Goal: Transaction & Acquisition: Book appointment/travel/reservation

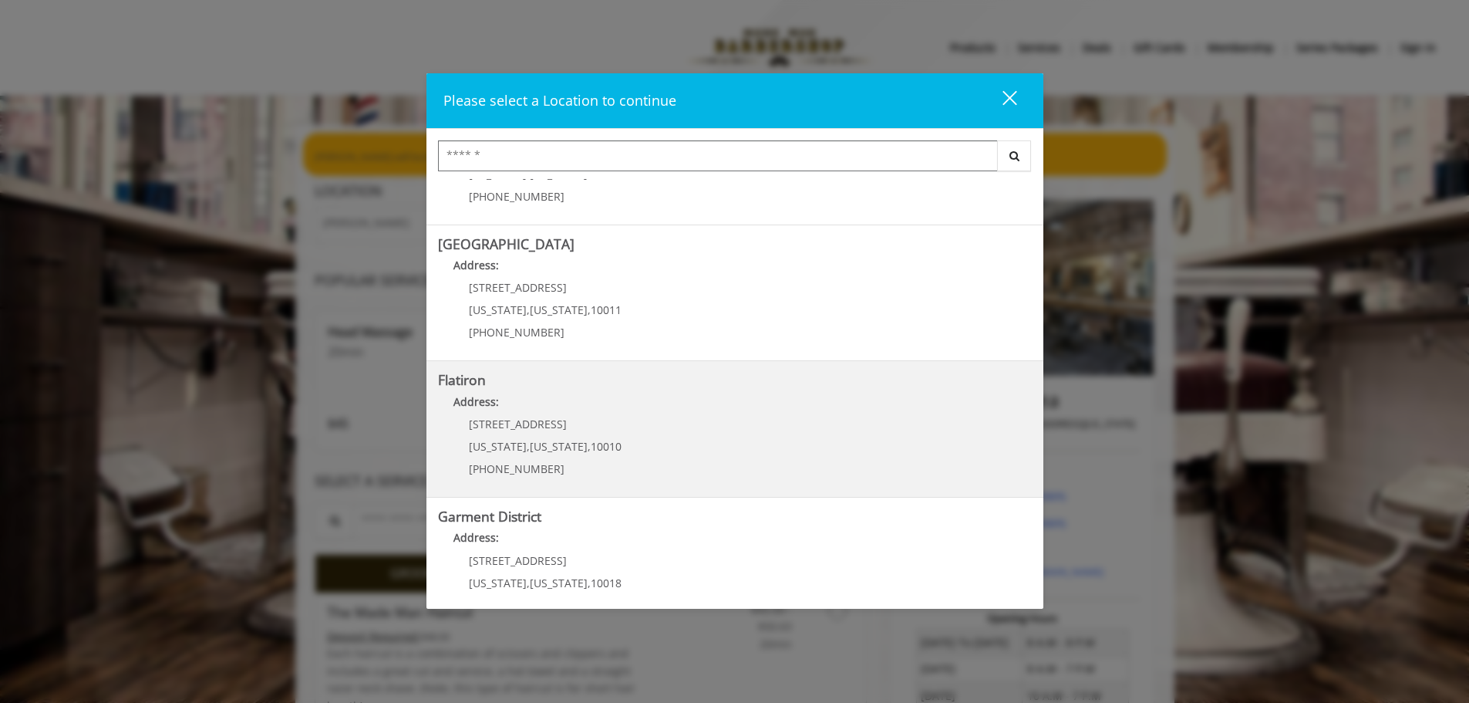
scroll to position [231, 0]
click at [622, 404] on "Address:" at bounding box center [735, 401] width 594 height 25
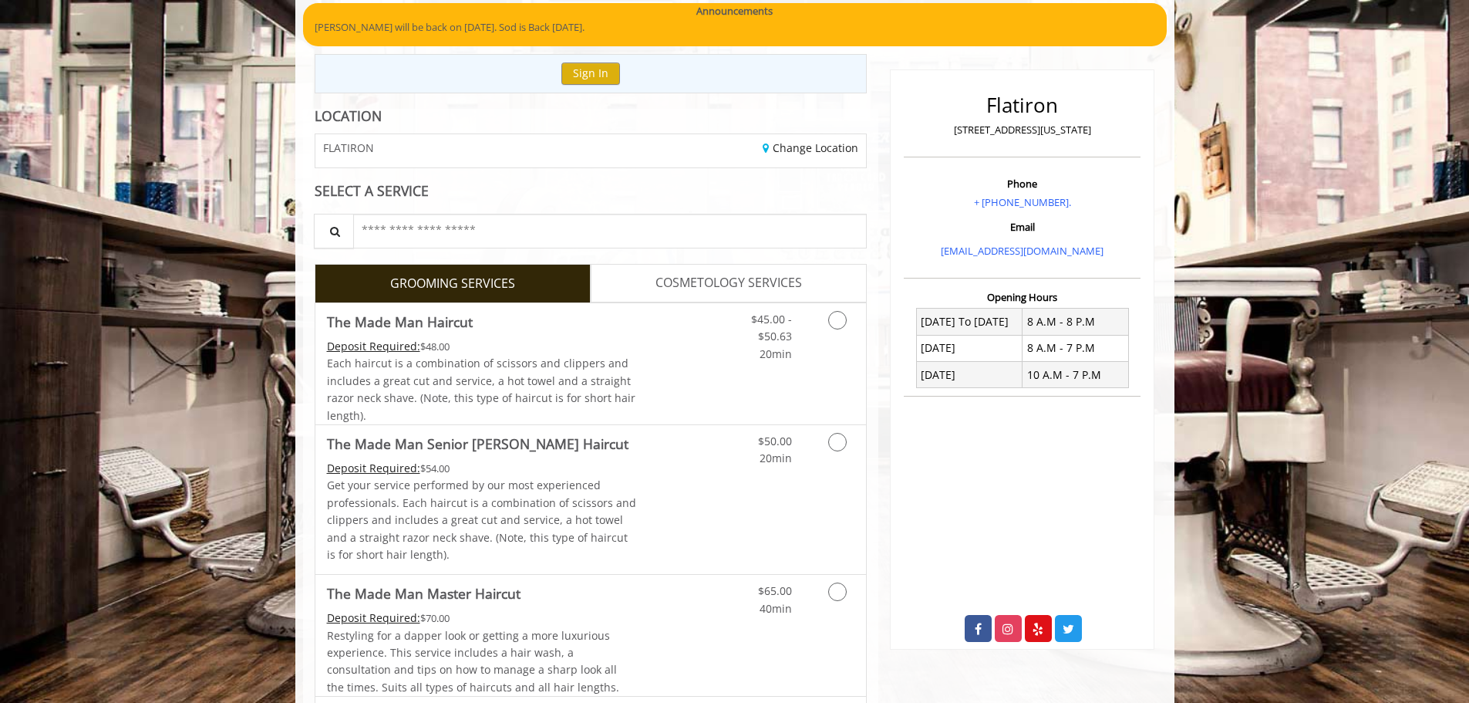
scroll to position [231, 0]
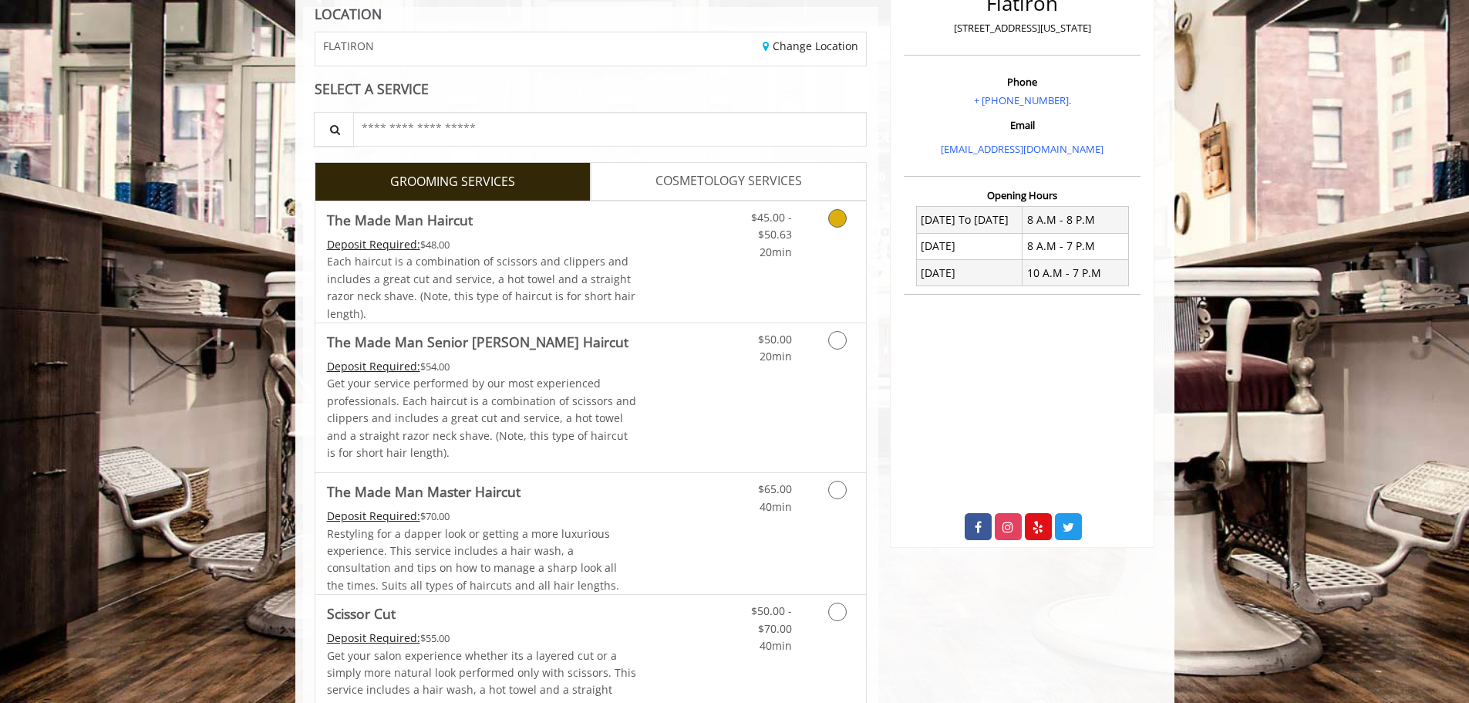
click at [838, 219] on icon "Grooming services" at bounding box center [837, 218] width 19 height 19
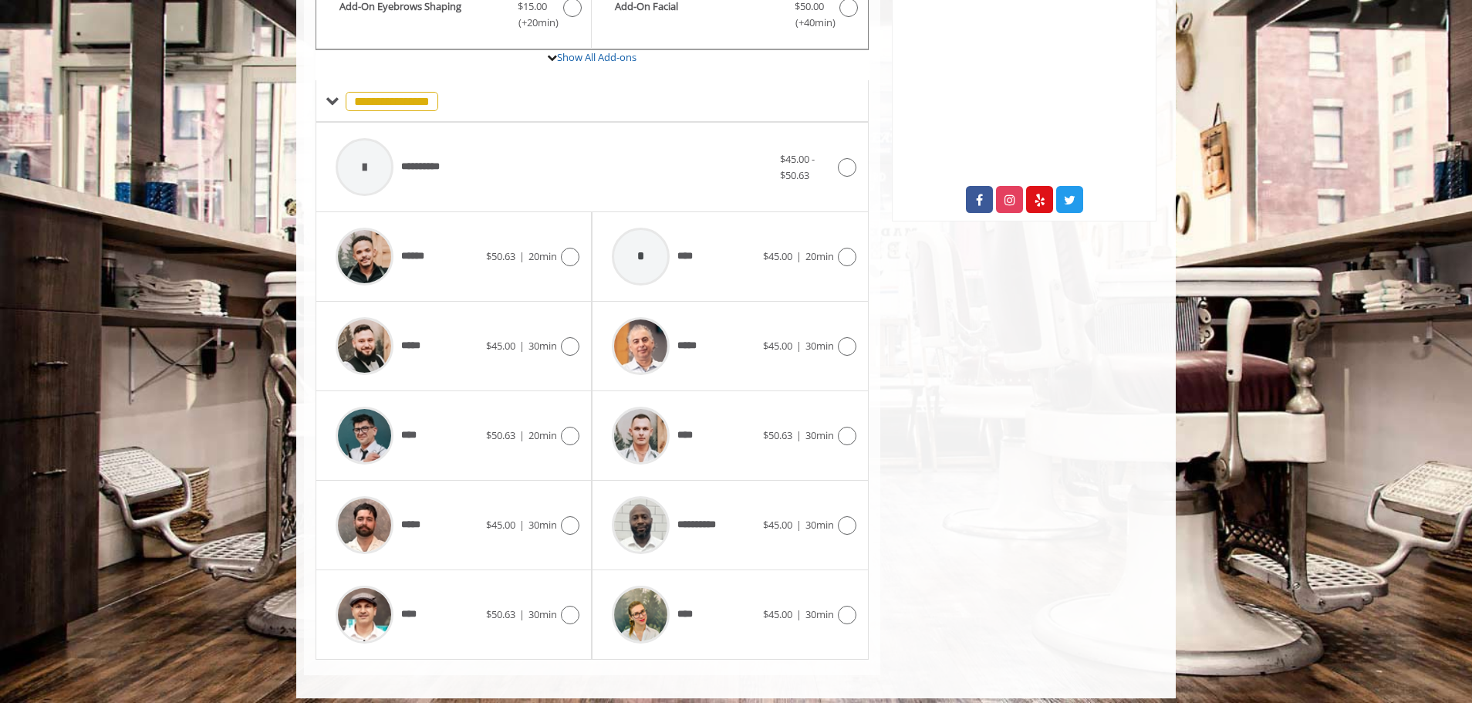
scroll to position [569, 0]
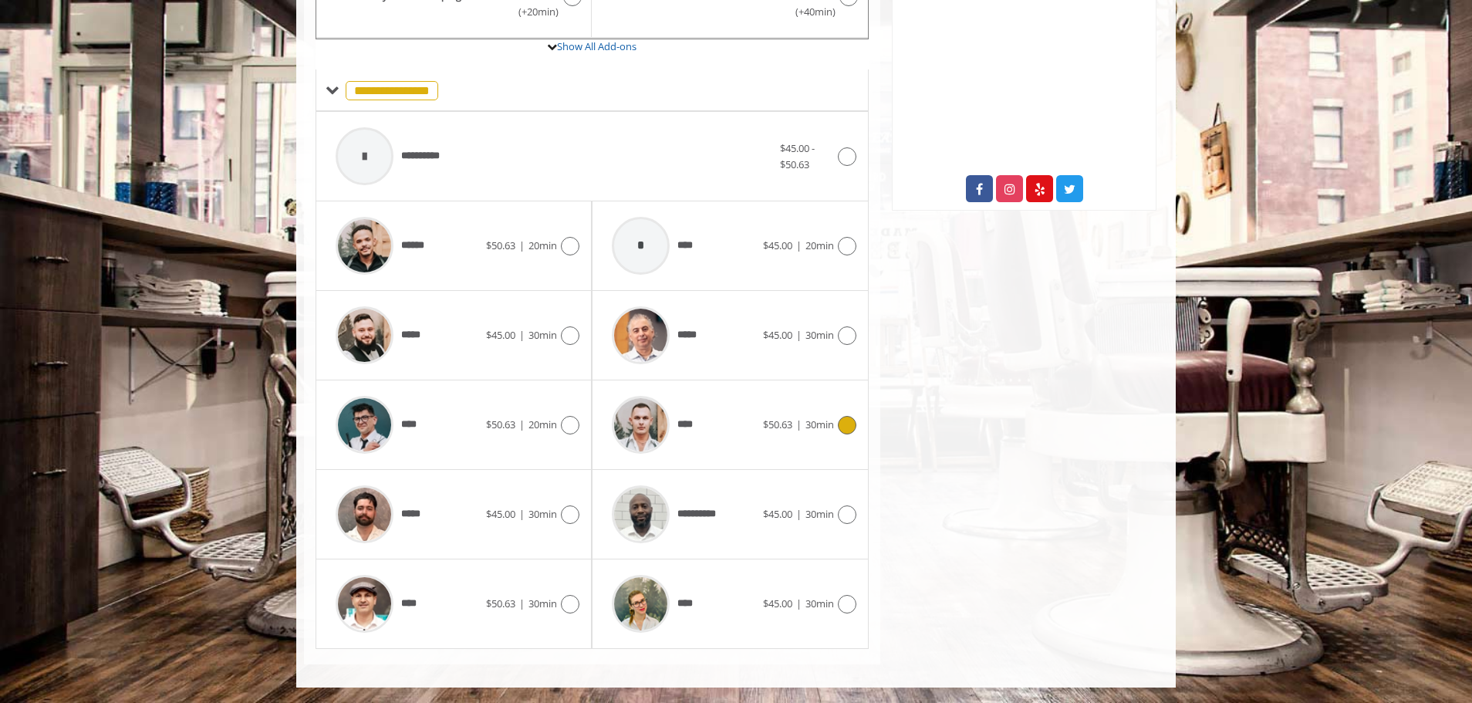
click at [848, 429] on icon at bounding box center [847, 425] width 19 height 19
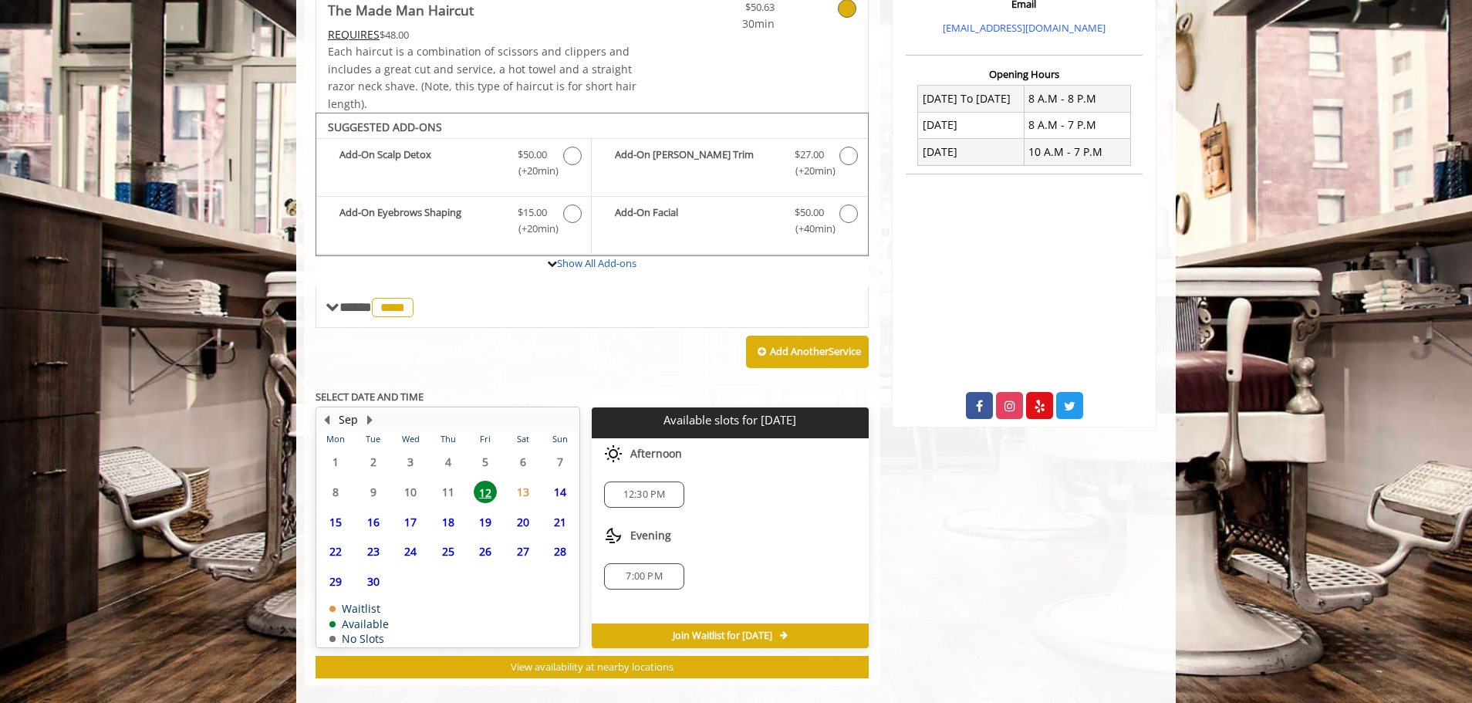
scroll to position [374, 0]
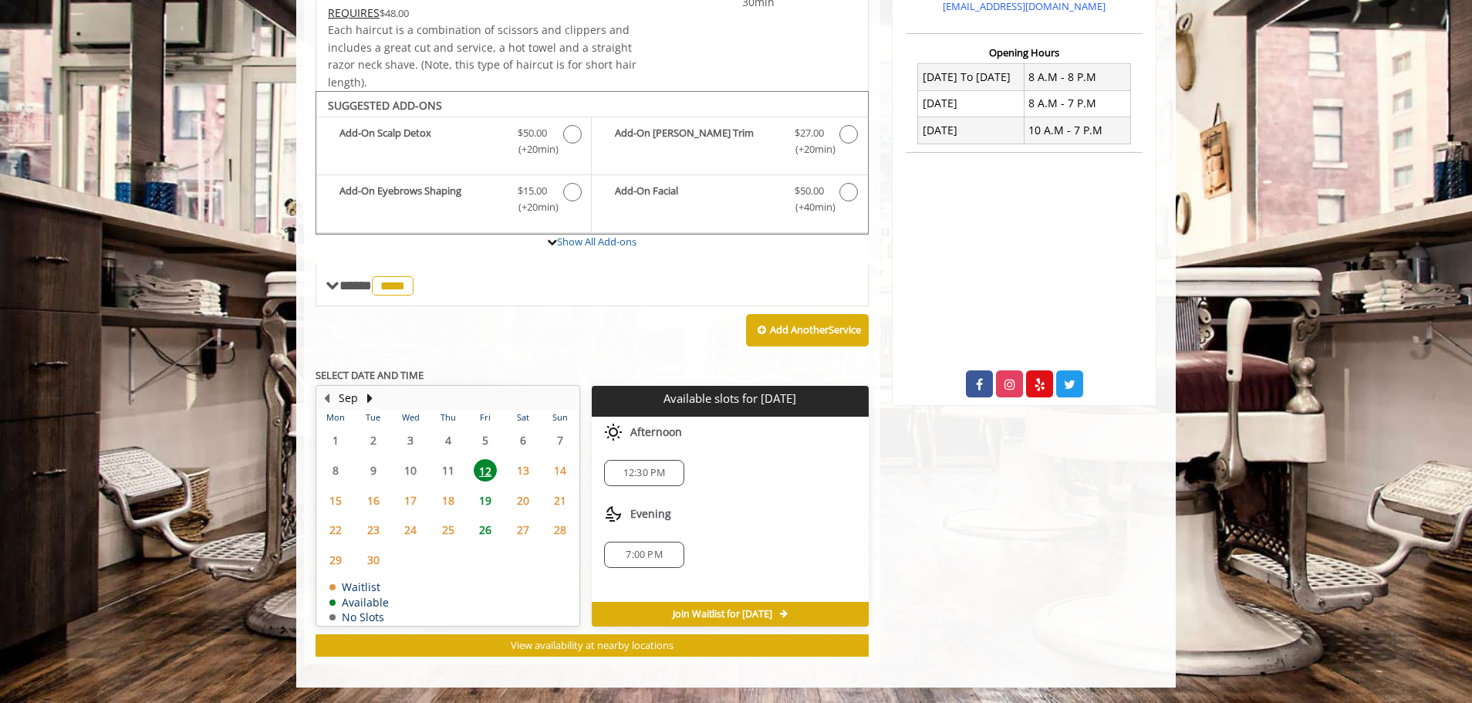
click at [528, 472] on span "13" at bounding box center [522, 470] width 23 height 22
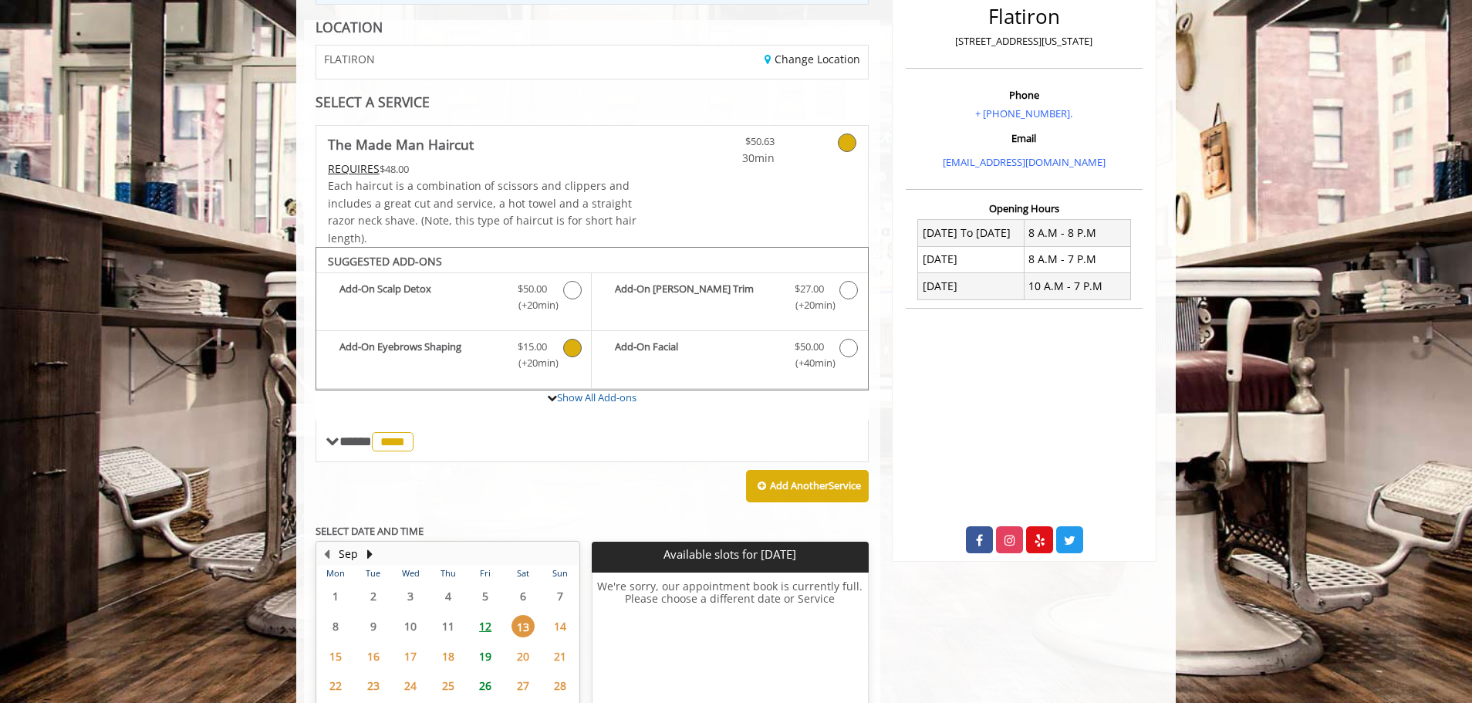
scroll to position [0, 0]
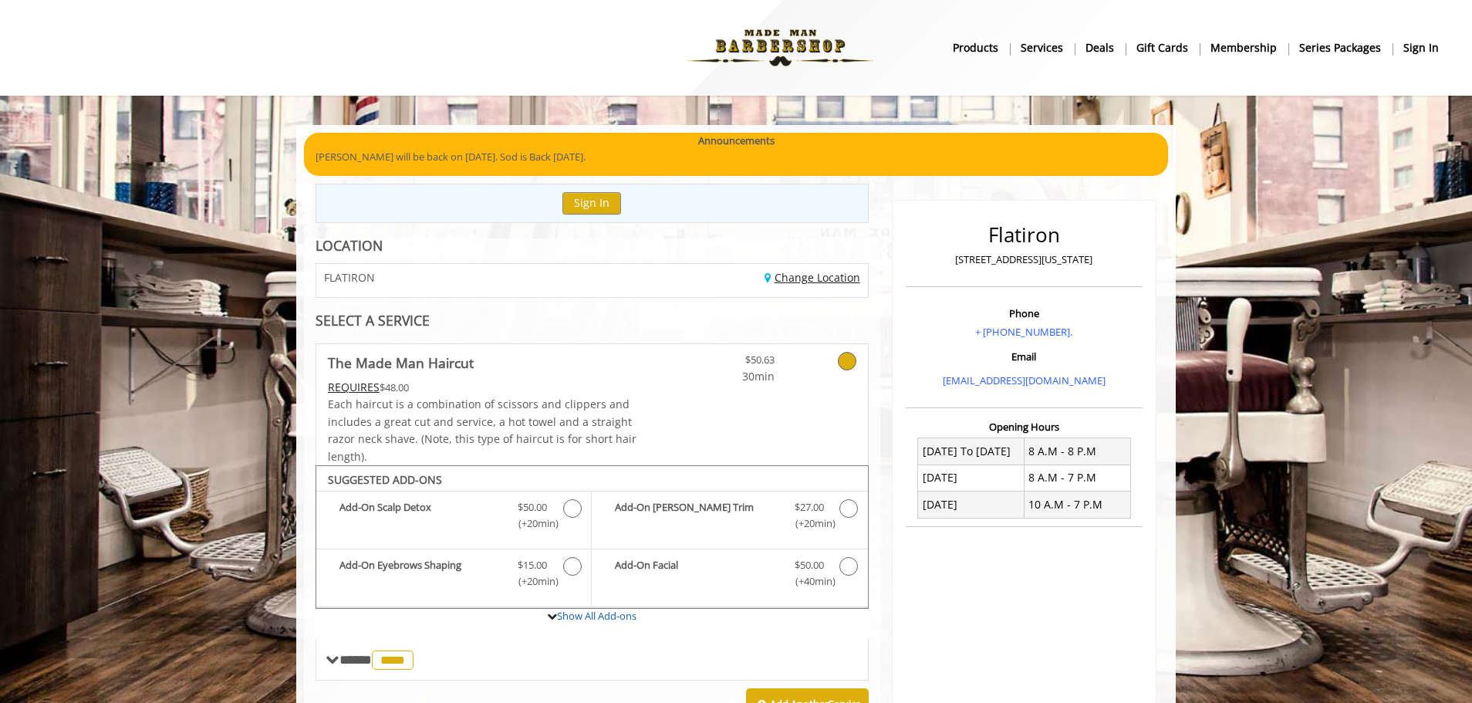
click at [816, 277] on link "Change Location" at bounding box center [812, 277] width 96 height 15
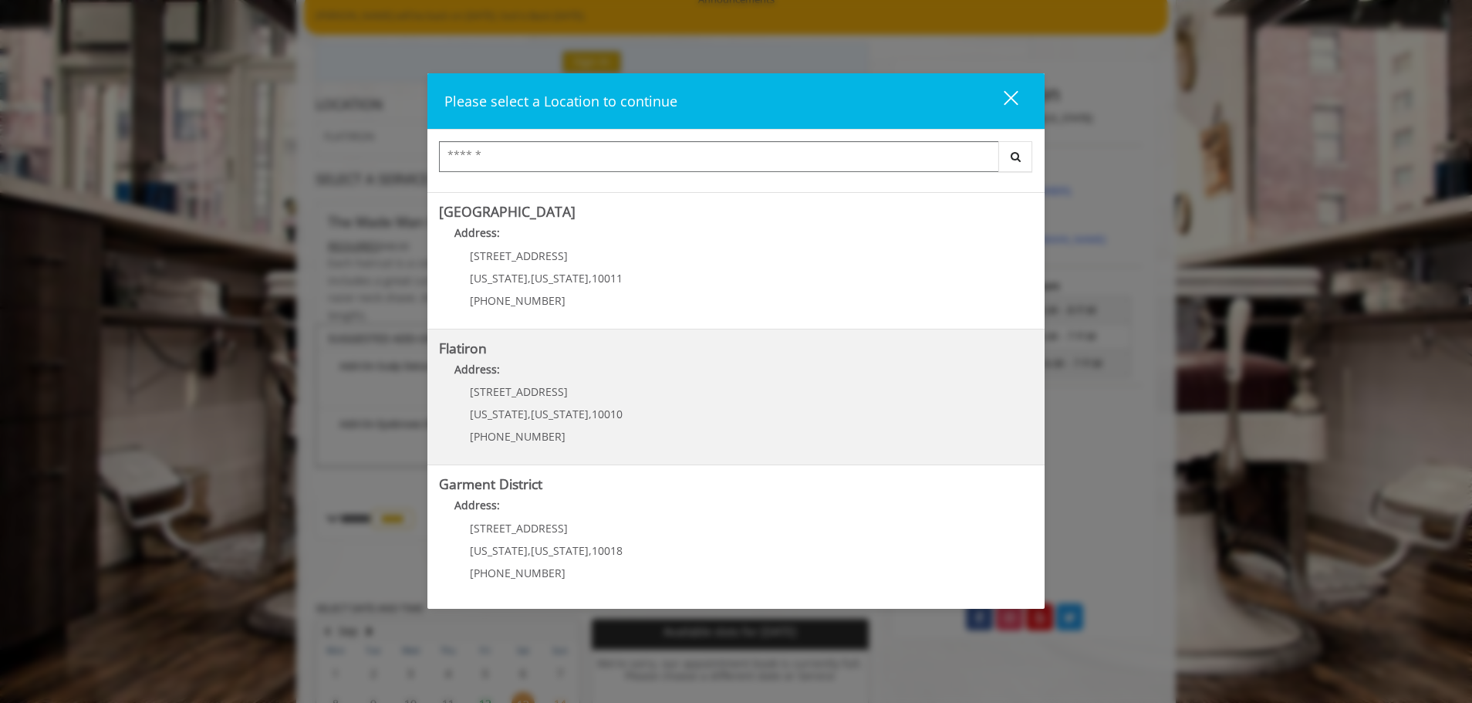
scroll to position [154, 0]
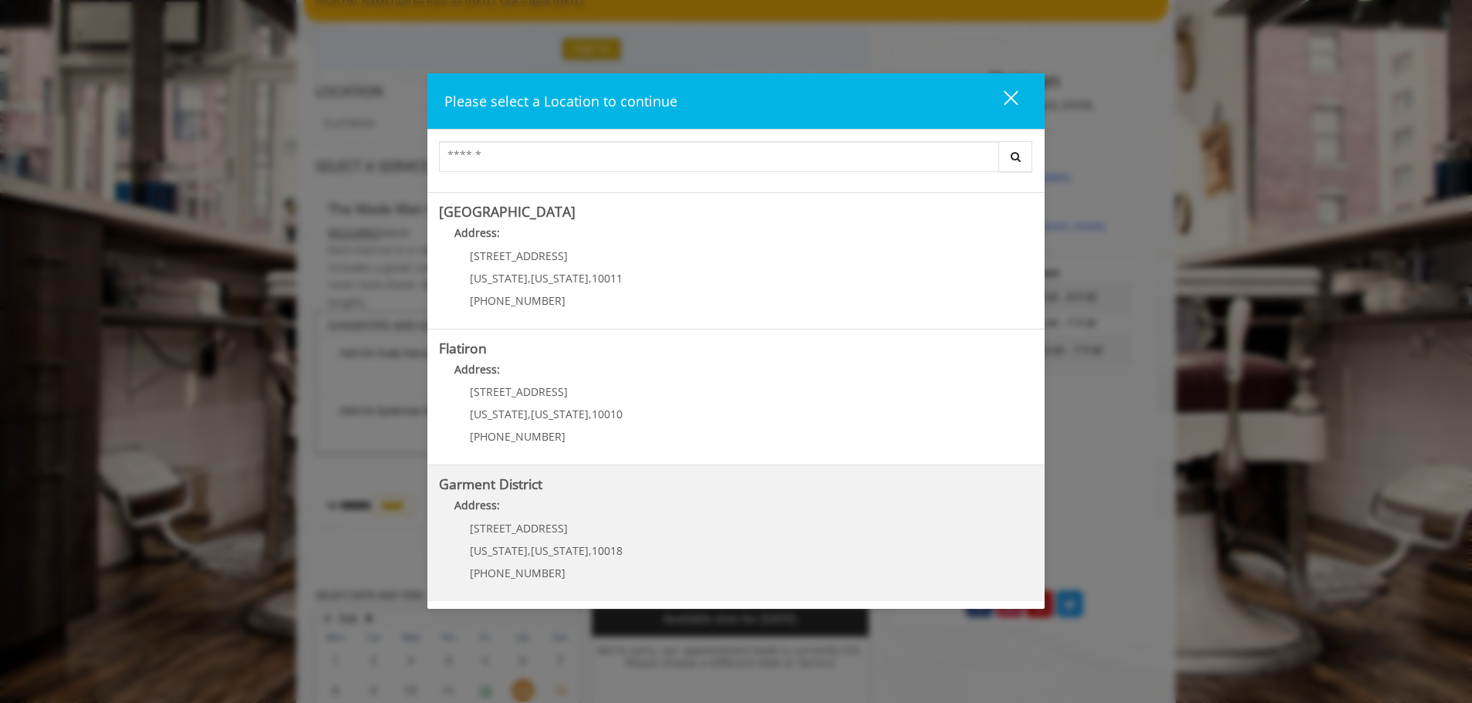
click at [639, 531] on District "Garment District Address: 1400 Broadway New York , New York , 10018 (212) 997-4…" at bounding box center [736, 533] width 594 height 113
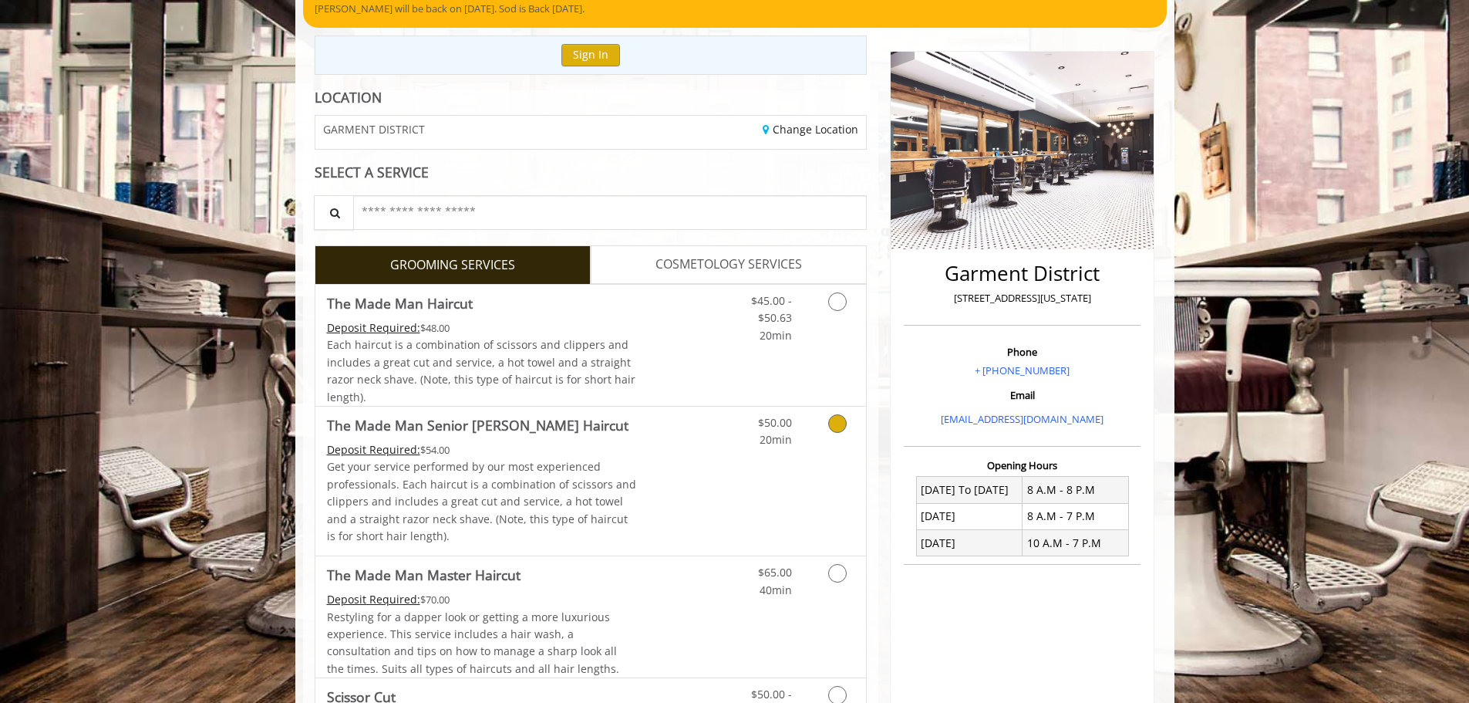
scroll to position [154, 0]
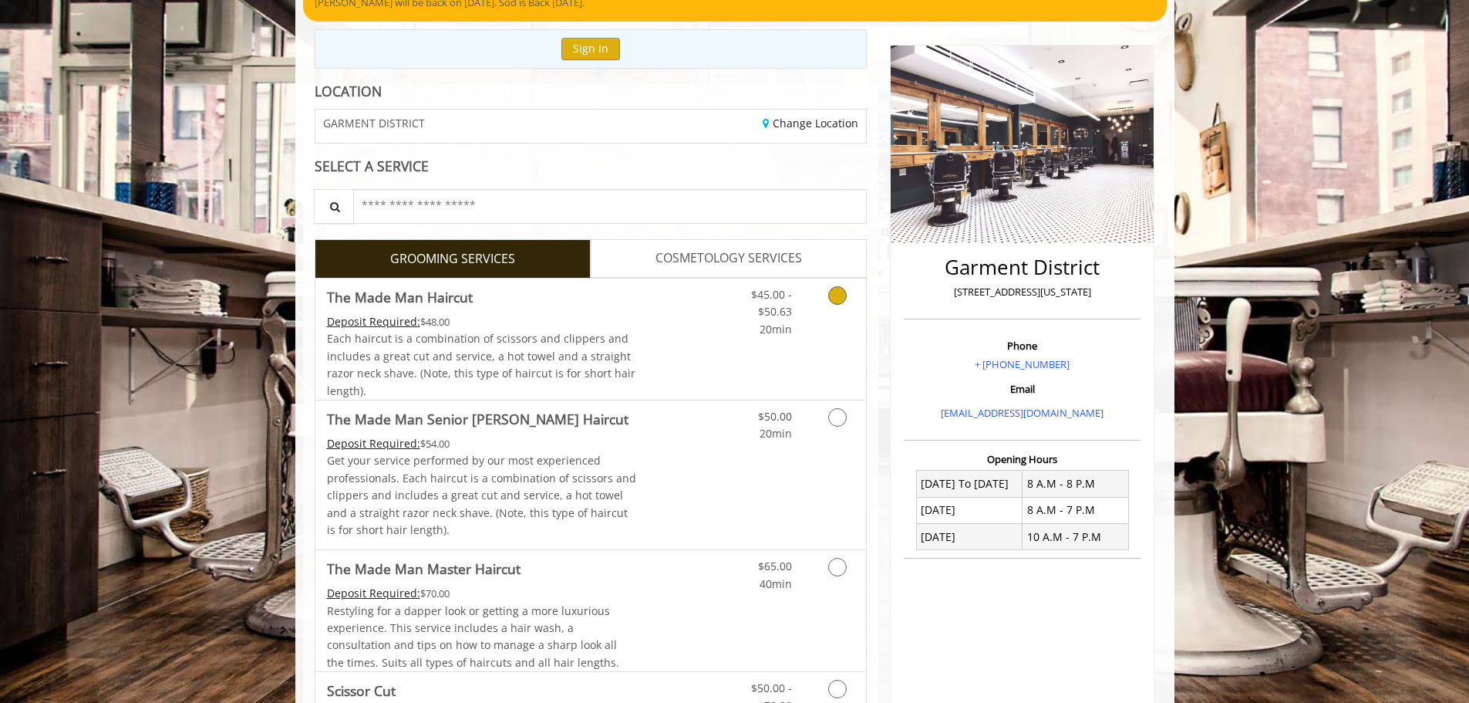
click at [834, 305] on link "Grooming services" at bounding box center [834, 307] width 39 height 59
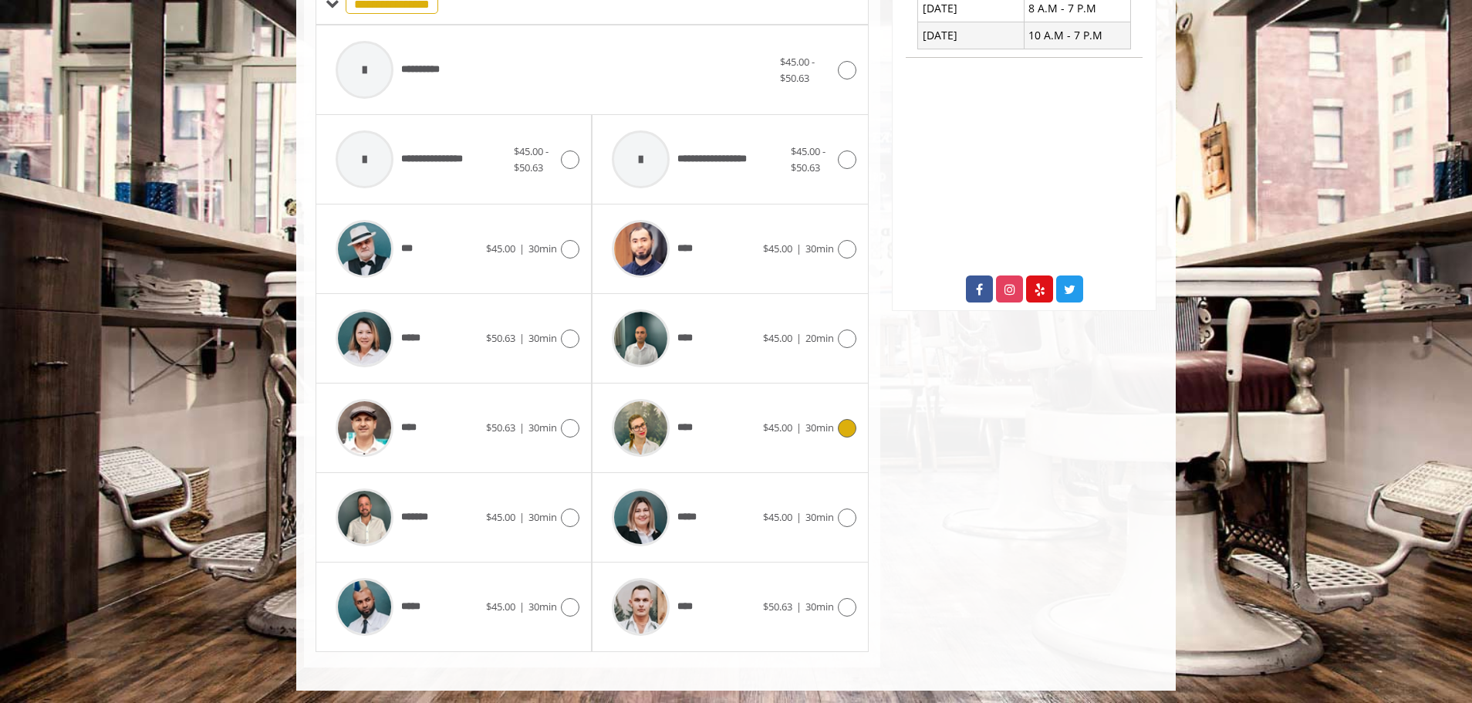
scroll to position [659, 0]
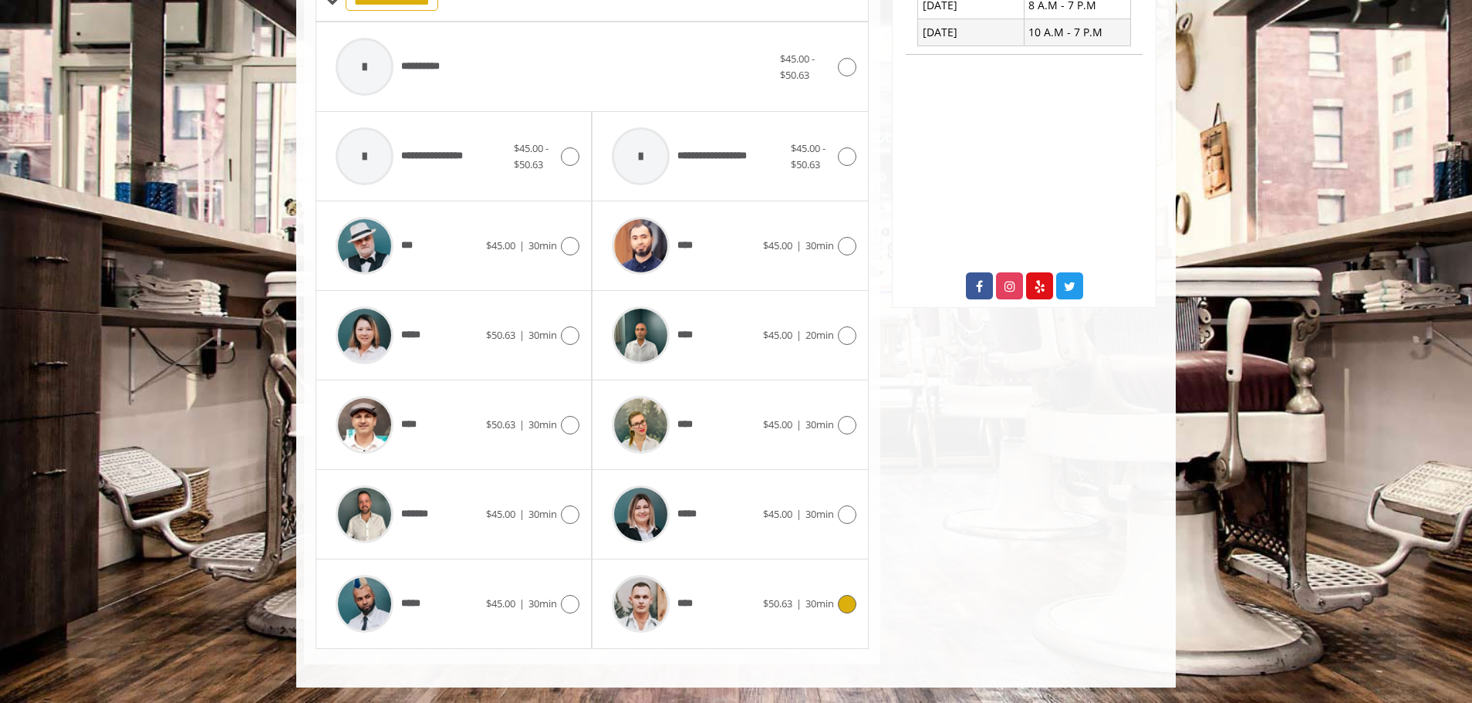
click at [749, 619] on div "****" at bounding box center [683, 603] width 158 height 73
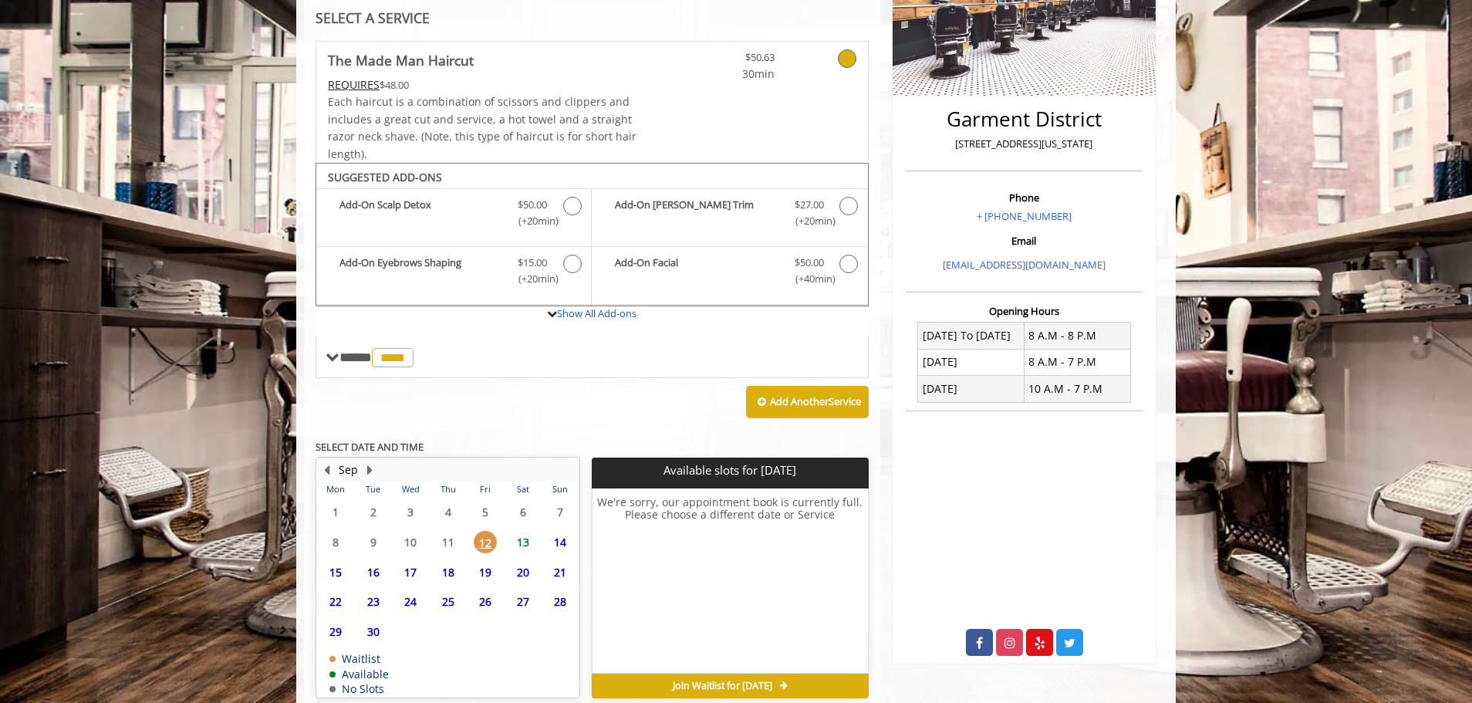
click at [518, 404] on div "Add Another Service" at bounding box center [591, 402] width 553 height 48
click at [526, 540] on span "13" at bounding box center [522, 542] width 23 height 22
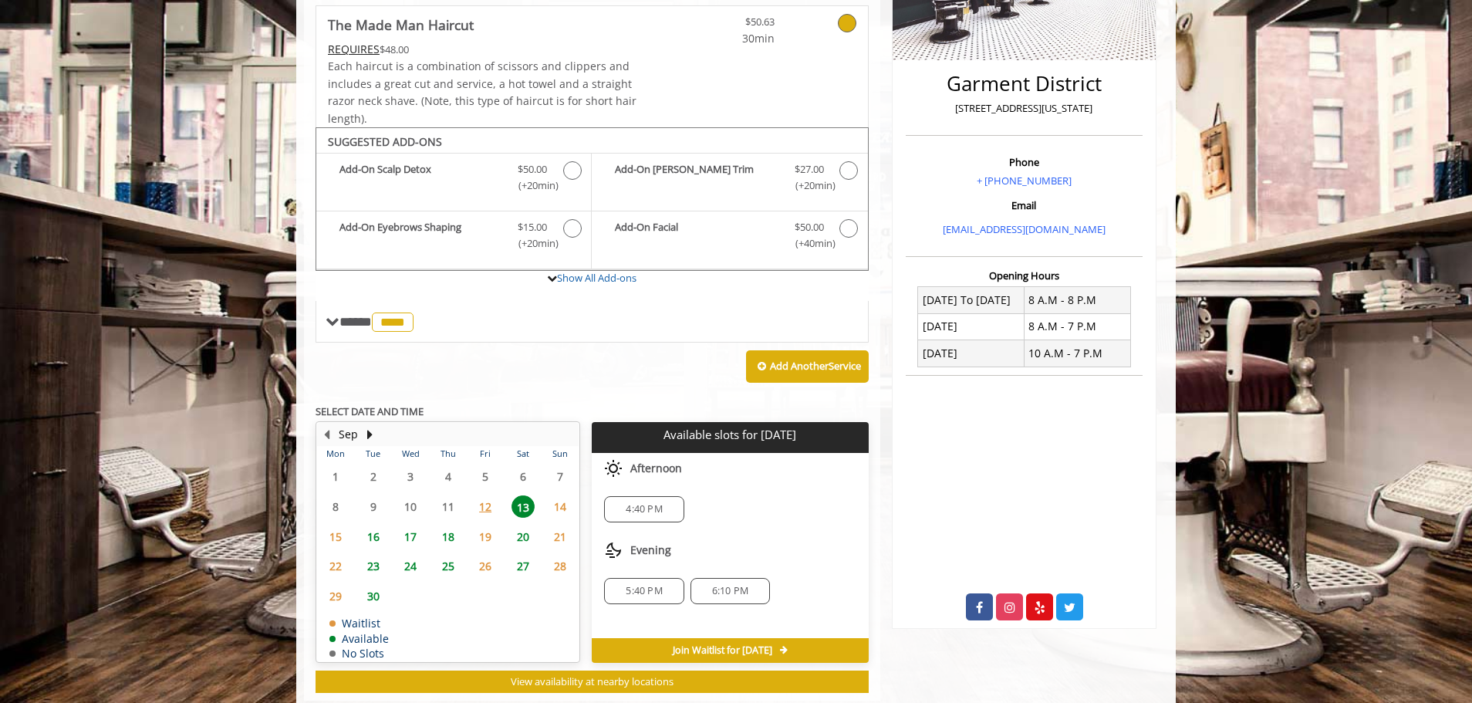
scroll to position [374, 0]
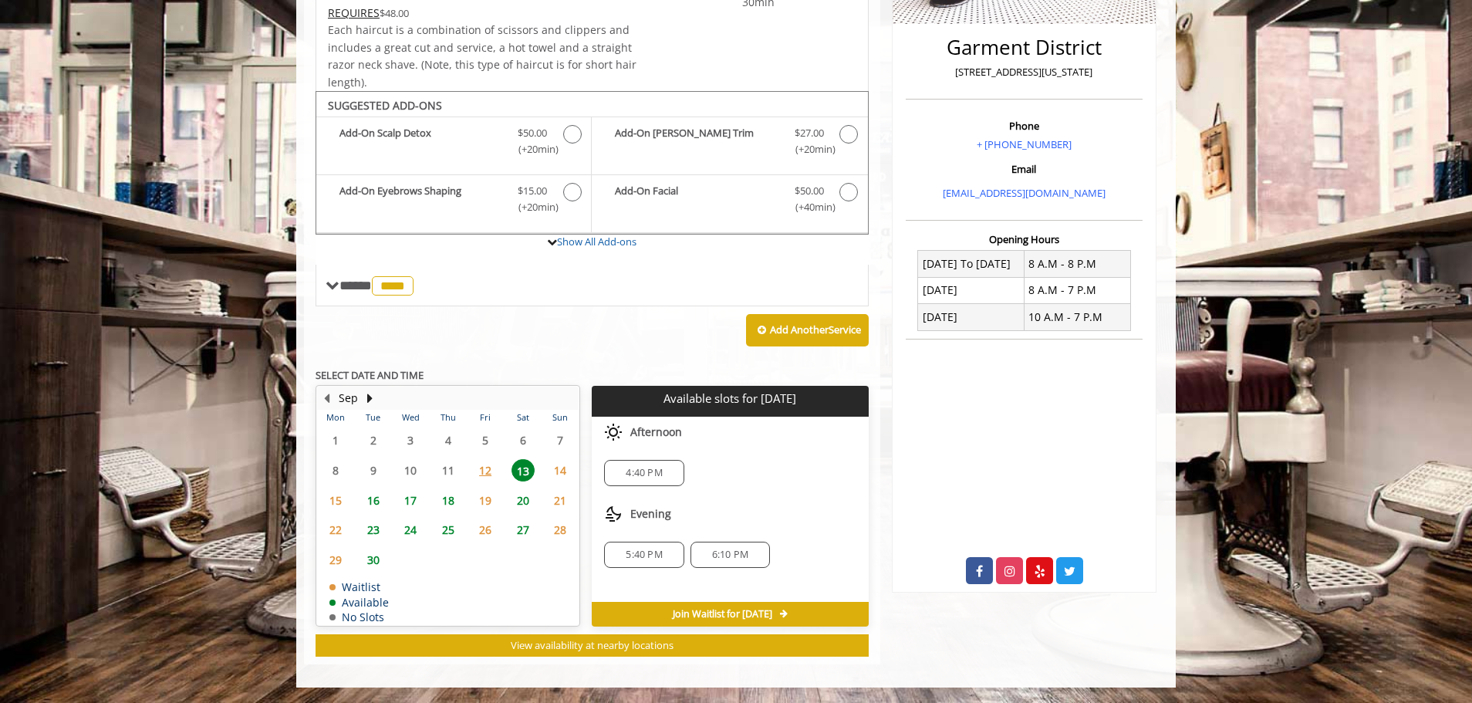
click at [487, 474] on span "12" at bounding box center [485, 470] width 23 height 22
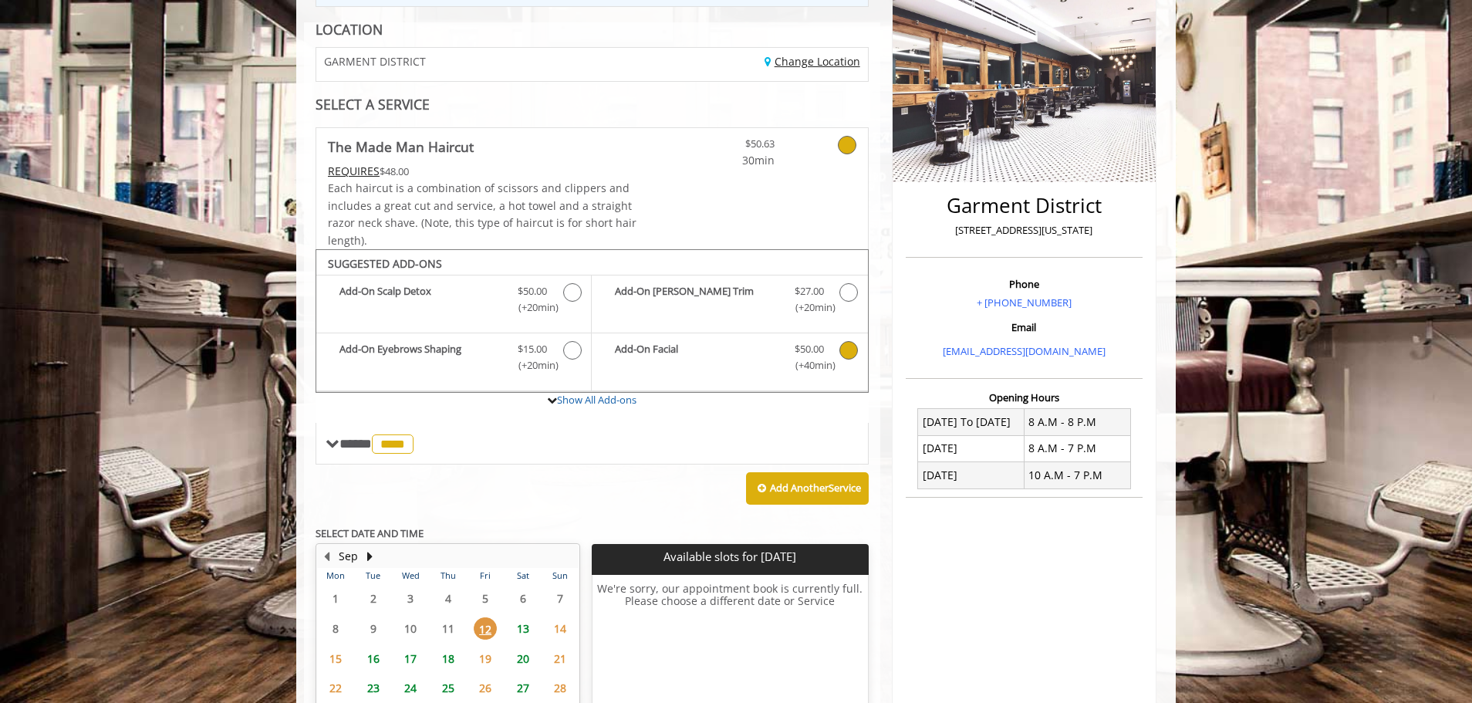
scroll to position [66, 0]
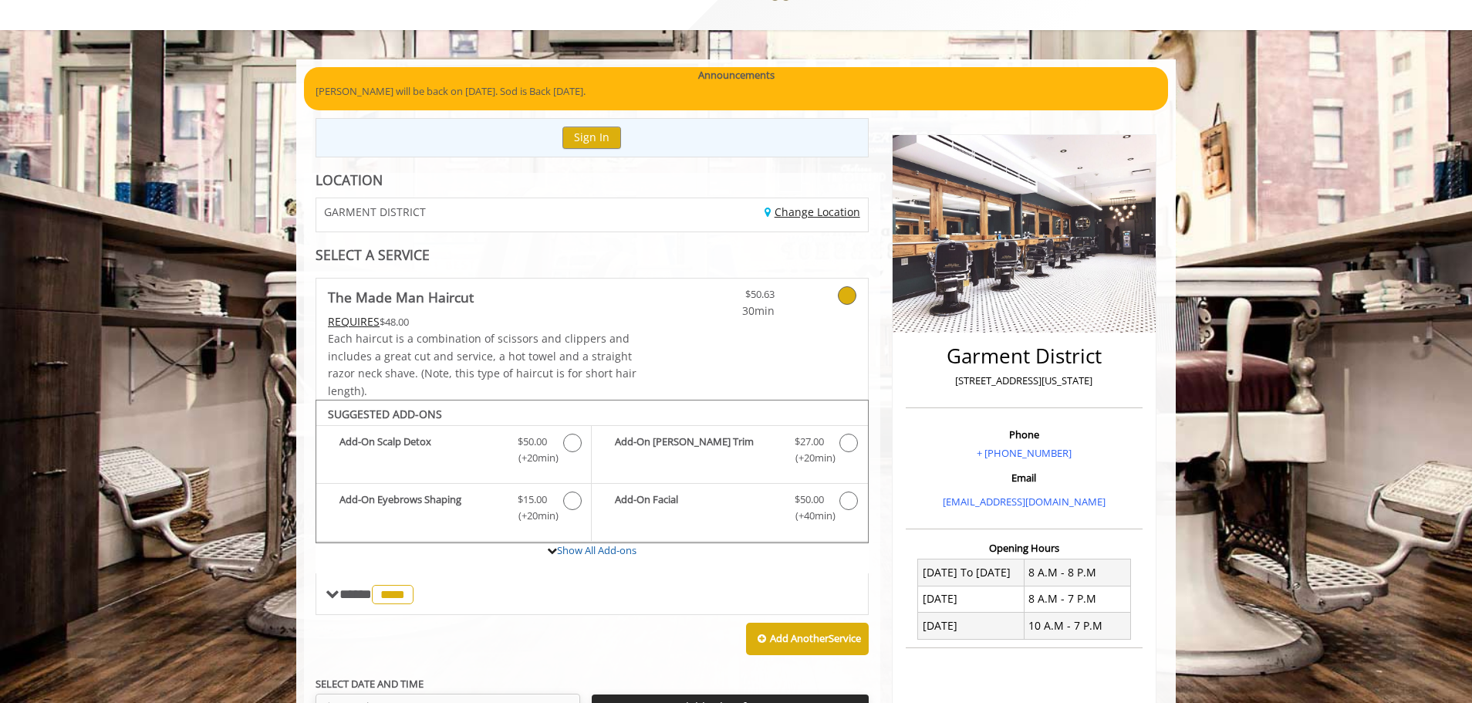
click at [810, 216] on link "Change Location" at bounding box center [812, 211] width 96 height 15
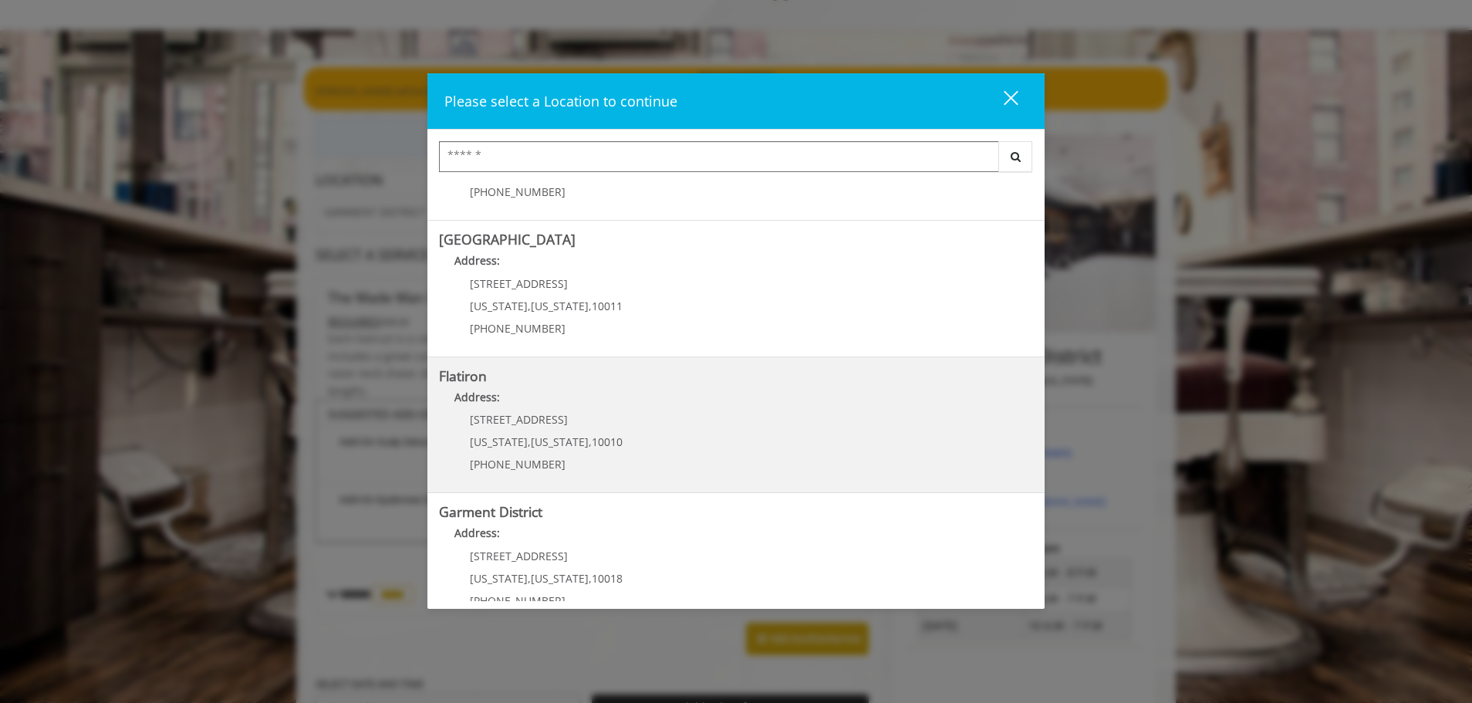
scroll to position [259, 0]
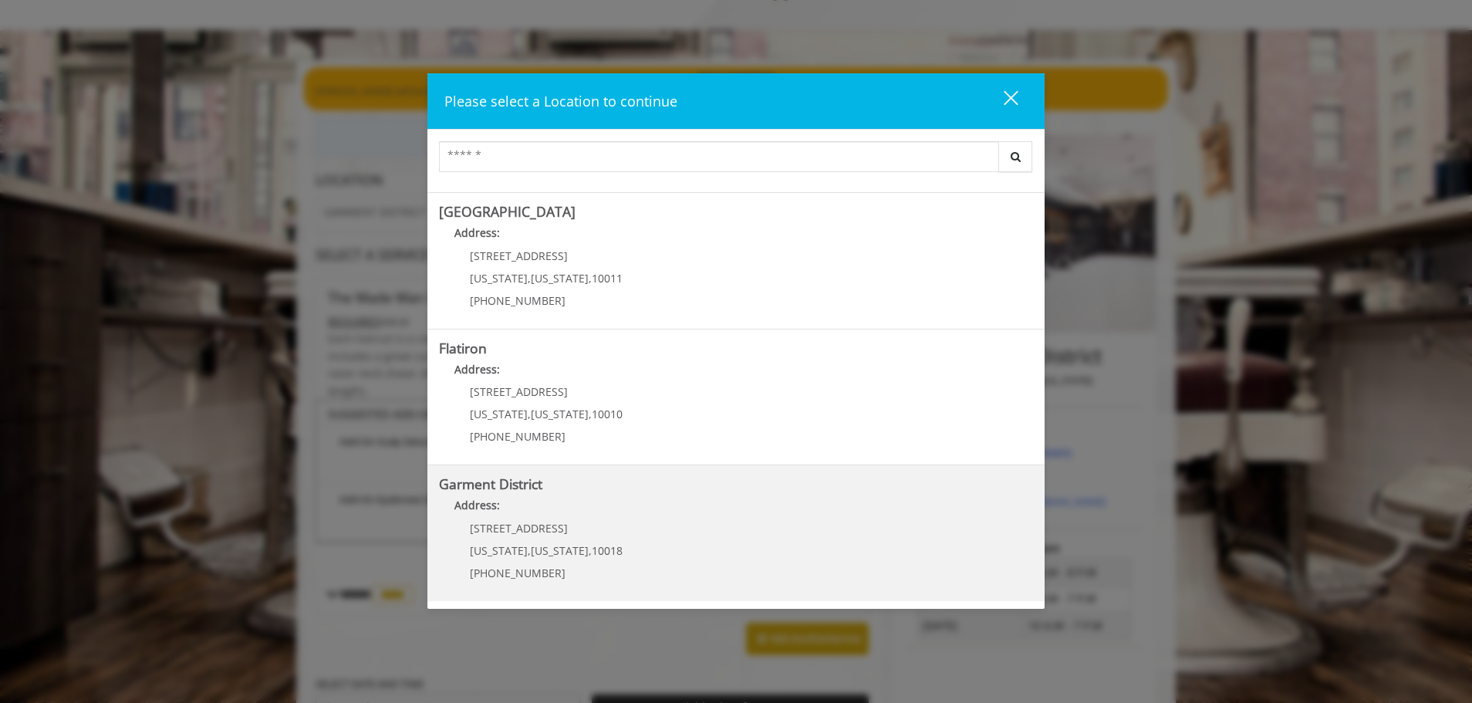
click at [612, 501] on District "Address:" at bounding box center [736, 509] width 594 height 25
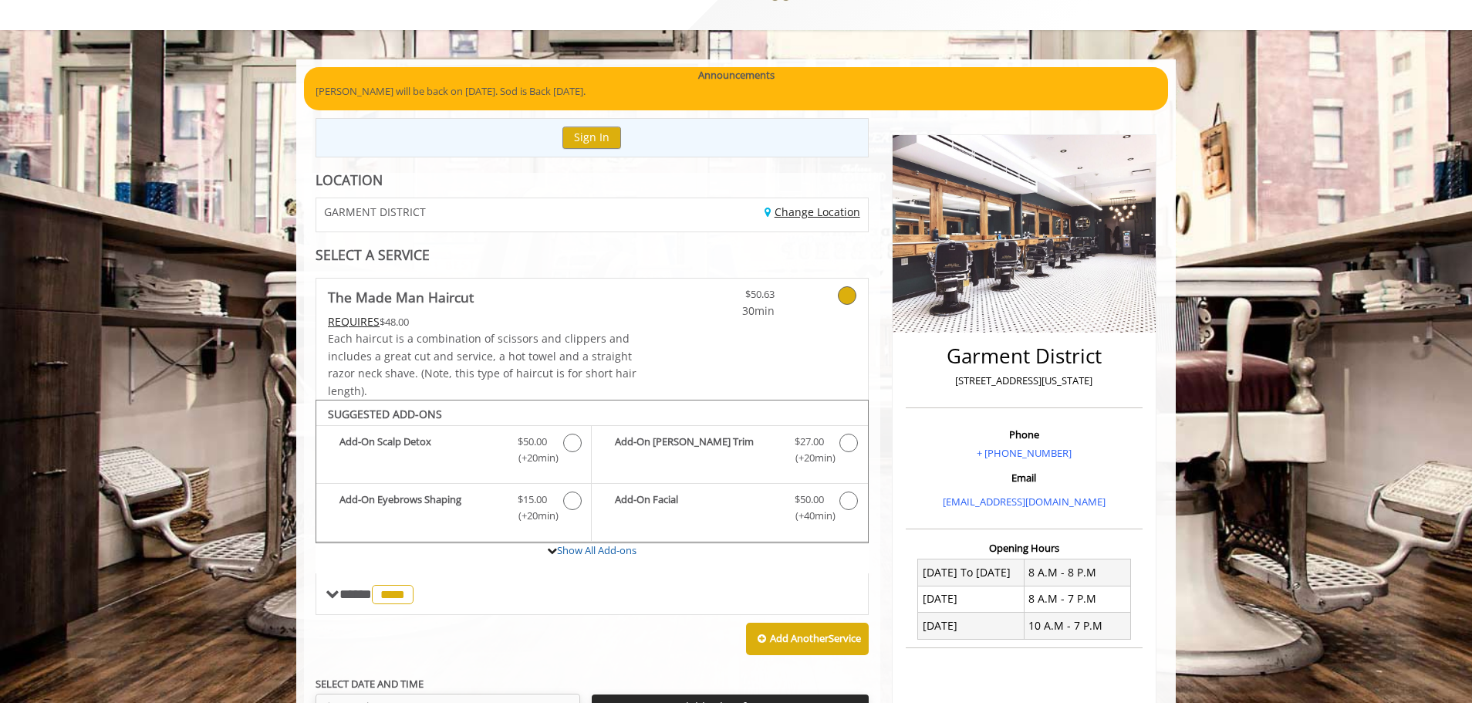
click at [808, 209] on link "Change Location" at bounding box center [812, 211] width 96 height 15
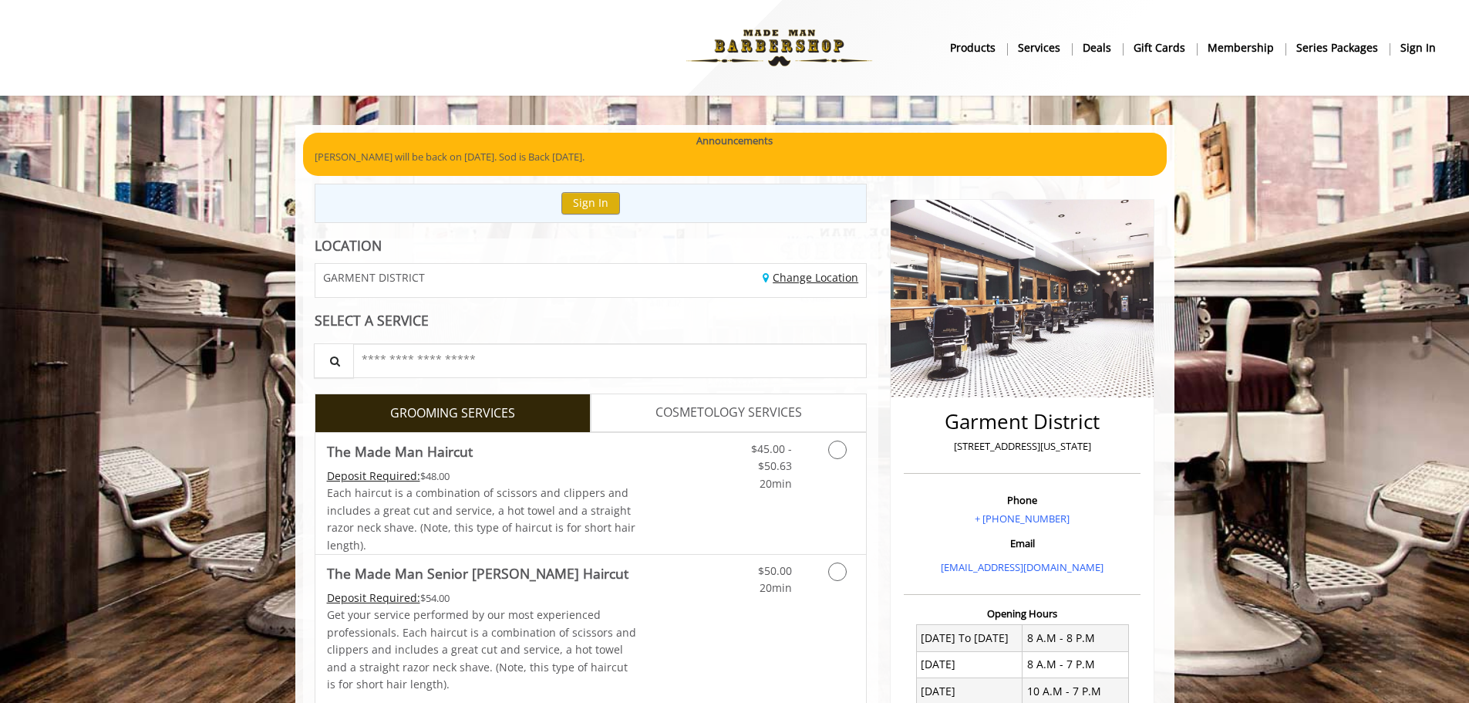
click at [812, 272] on link "Change Location" at bounding box center [811, 277] width 96 height 15
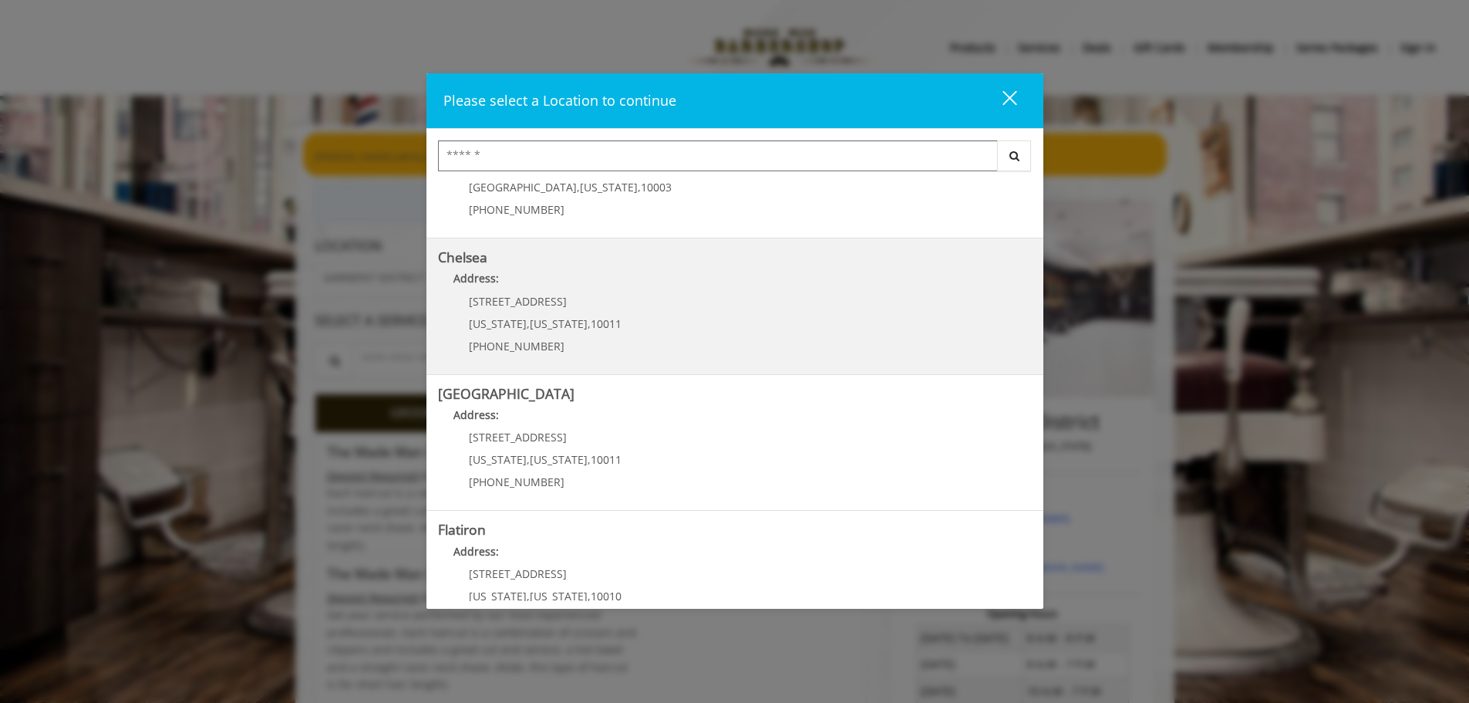
scroll to position [154, 0]
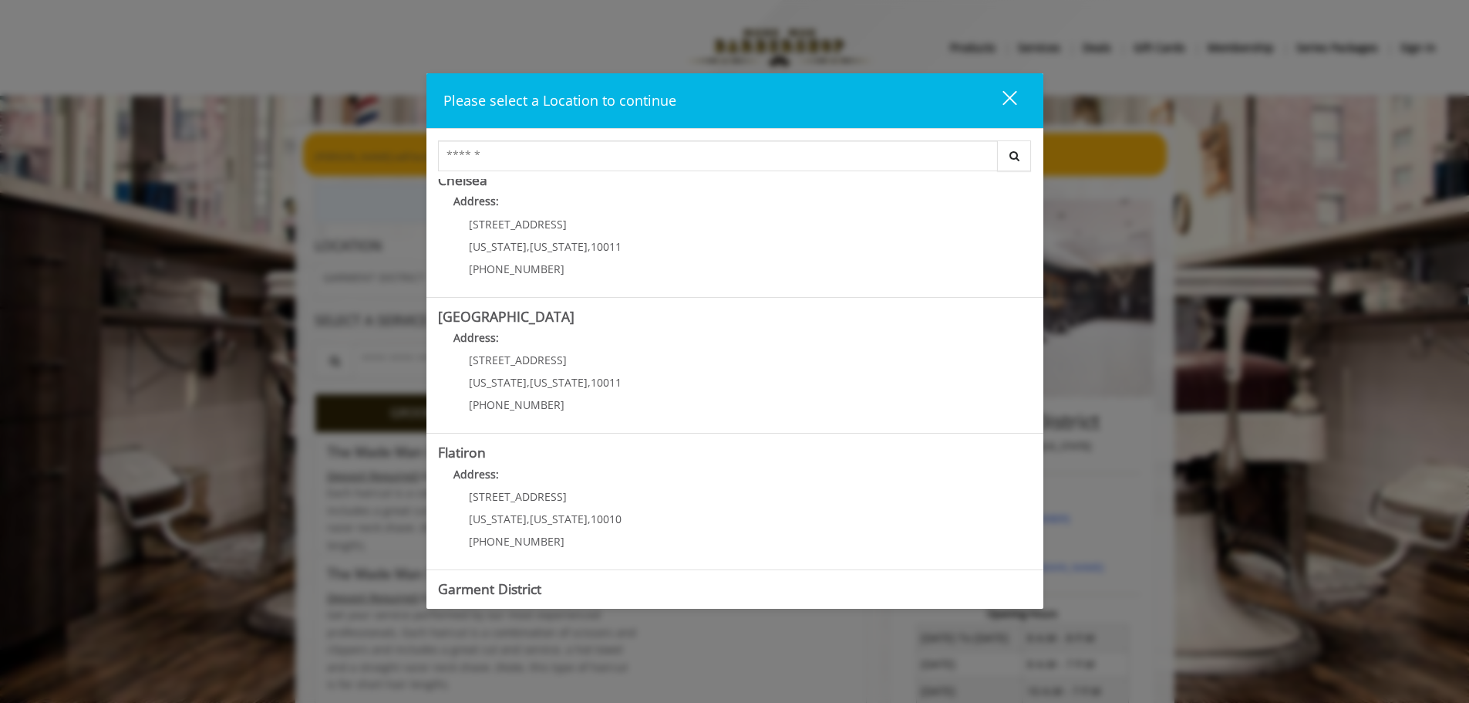
click at [603, 497] on p "[STREET_ADDRESS]" at bounding box center [545, 497] width 153 height 12
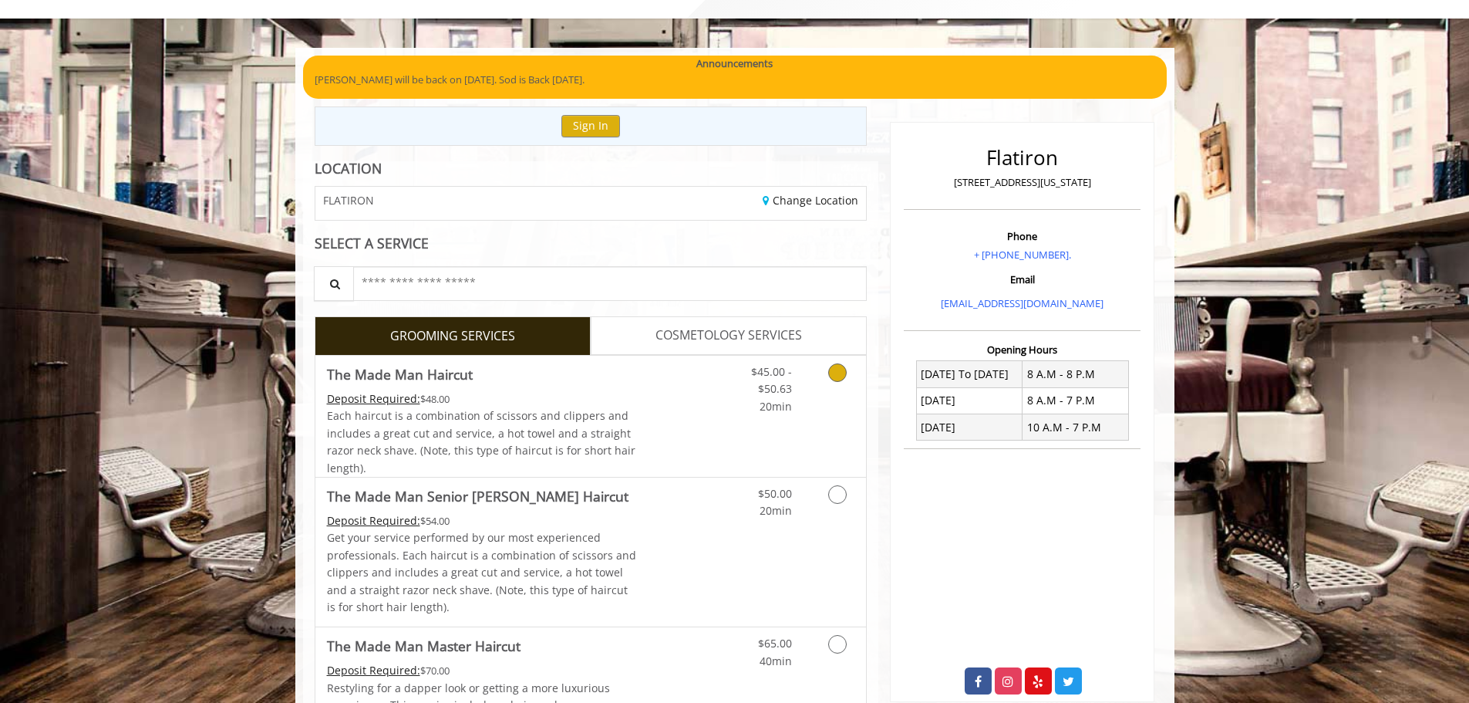
click at [830, 384] on link "Grooming services" at bounding box center [834, 385] width 39 height 59
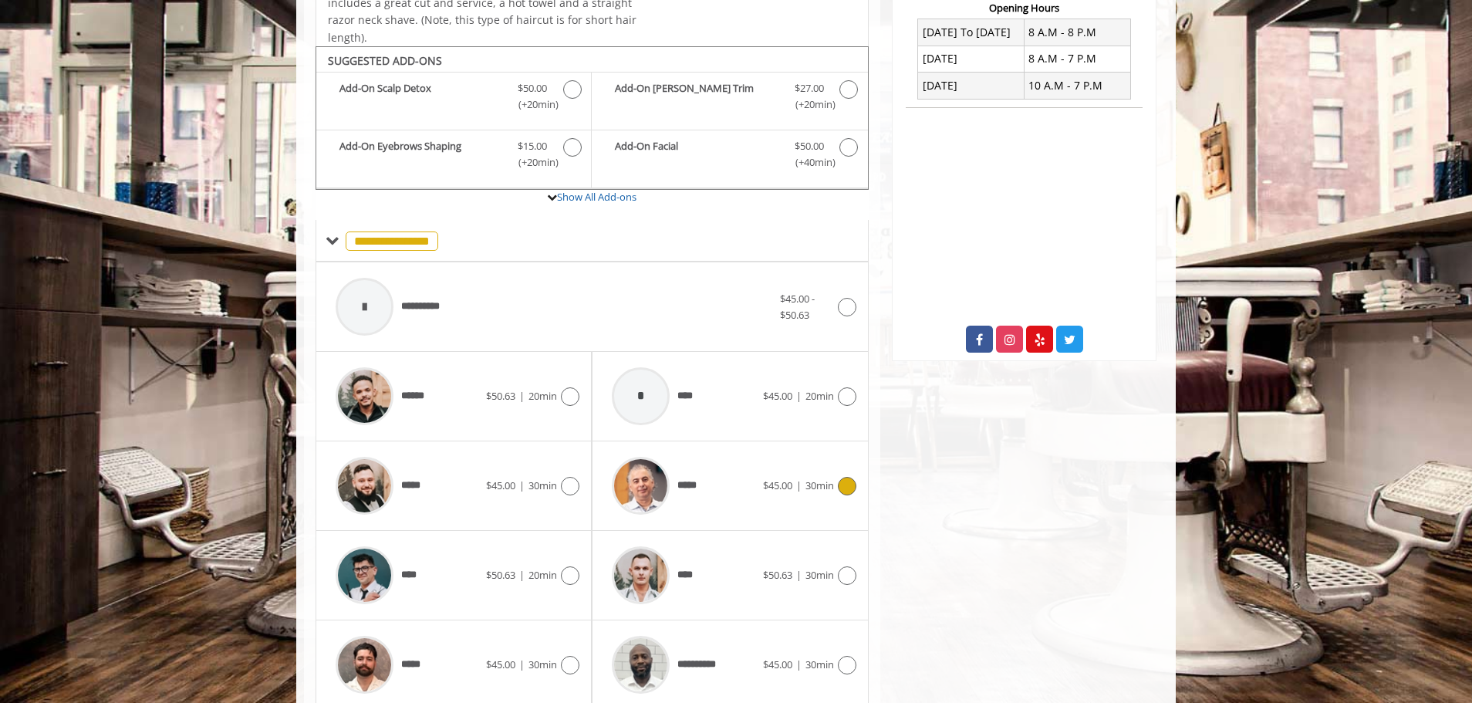
scroll to position [465, 0]
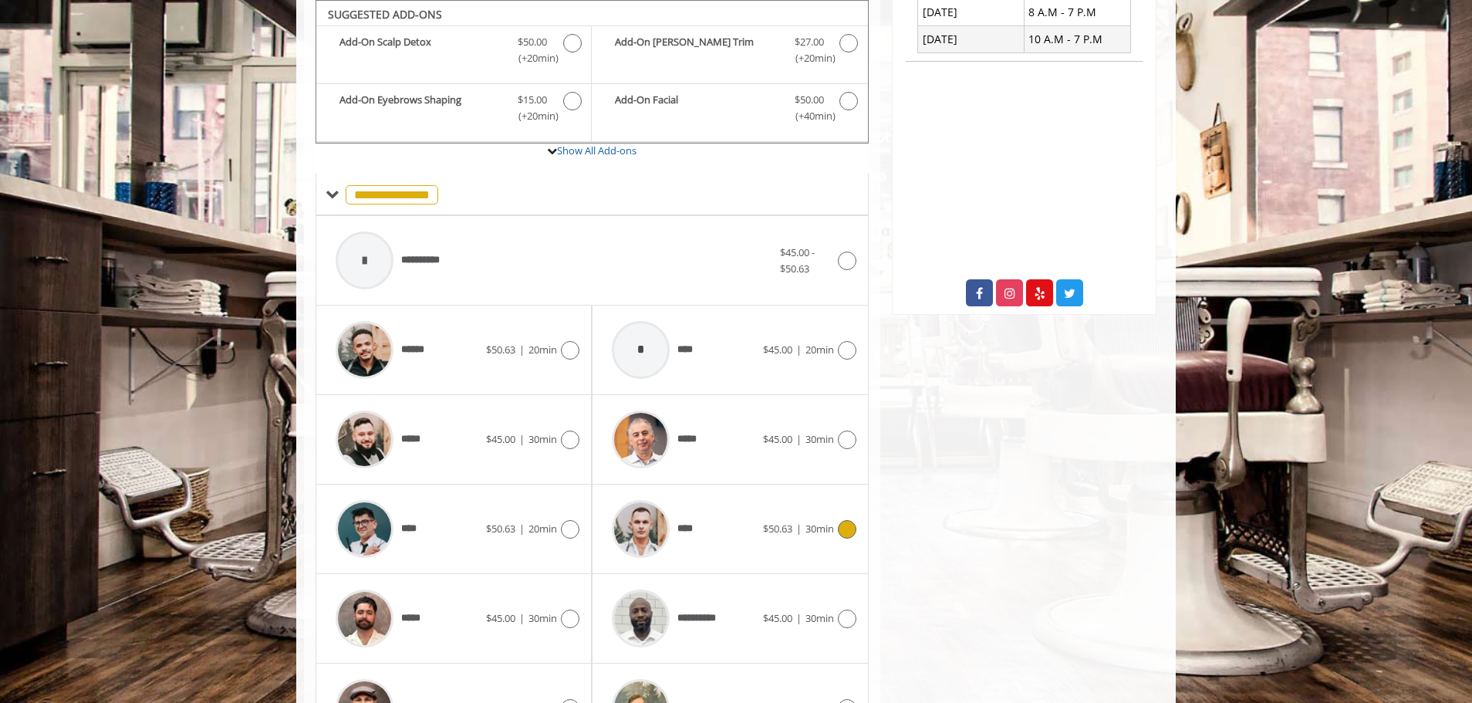
click at [760, 539] on div "**** $50.63 | 30min" at bounding box center [729, 528] width 251 height 73
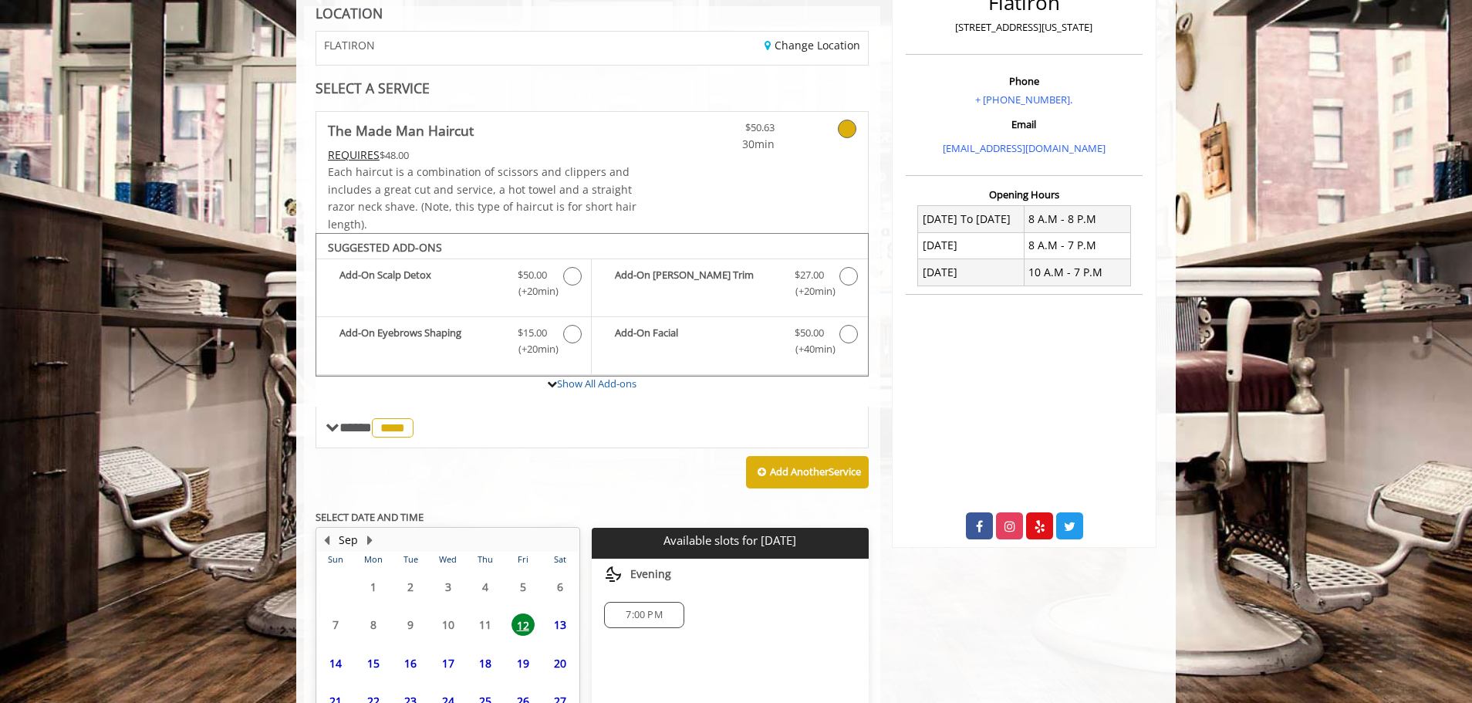
scroll to position [374, 0]
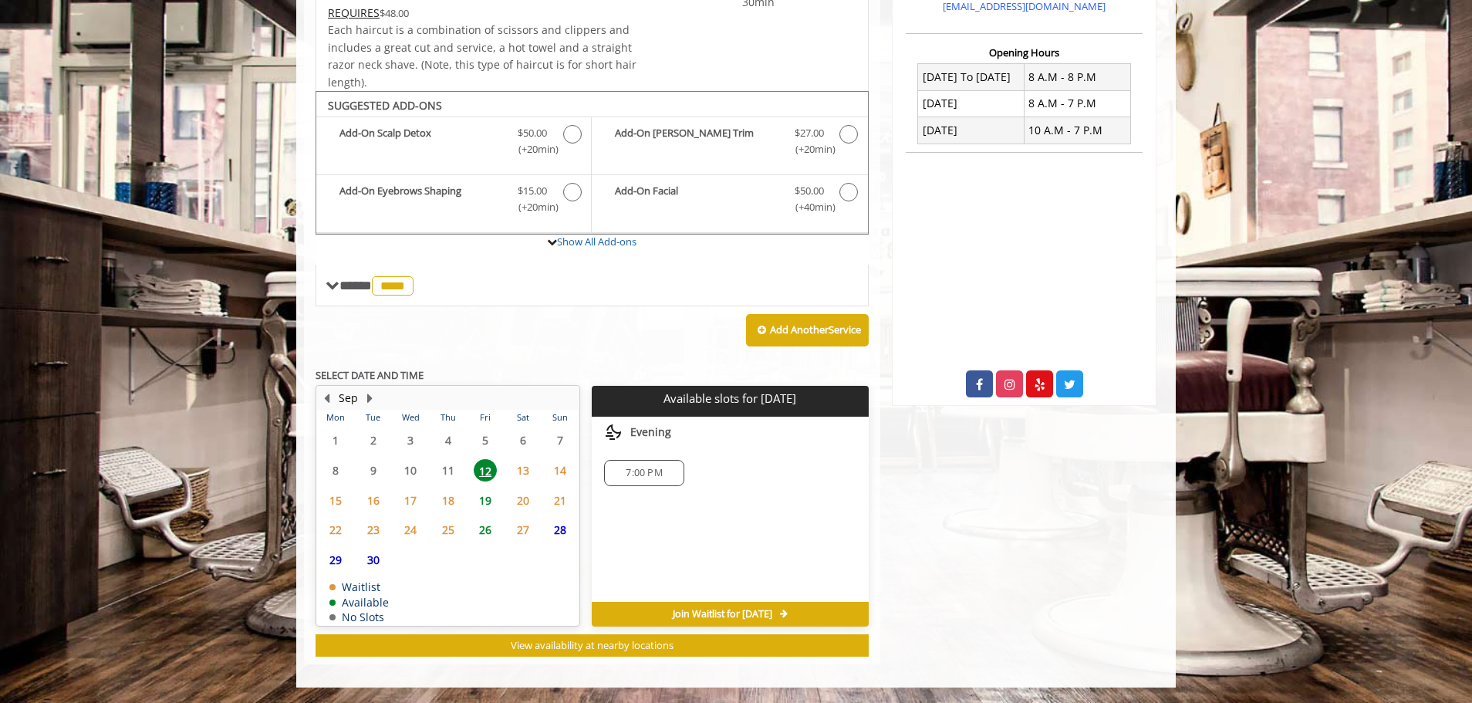
drag, startPoint x: 483, startPoint y: 474, endPoint x: 531, endPoint y: 473, distance: 48.6
click at [533, 473] on span "13" at bounding box center [522, 470] width 23 height 22
click at [487, 502] on span "19" at bounding box center [485, 500] width 23 height 22
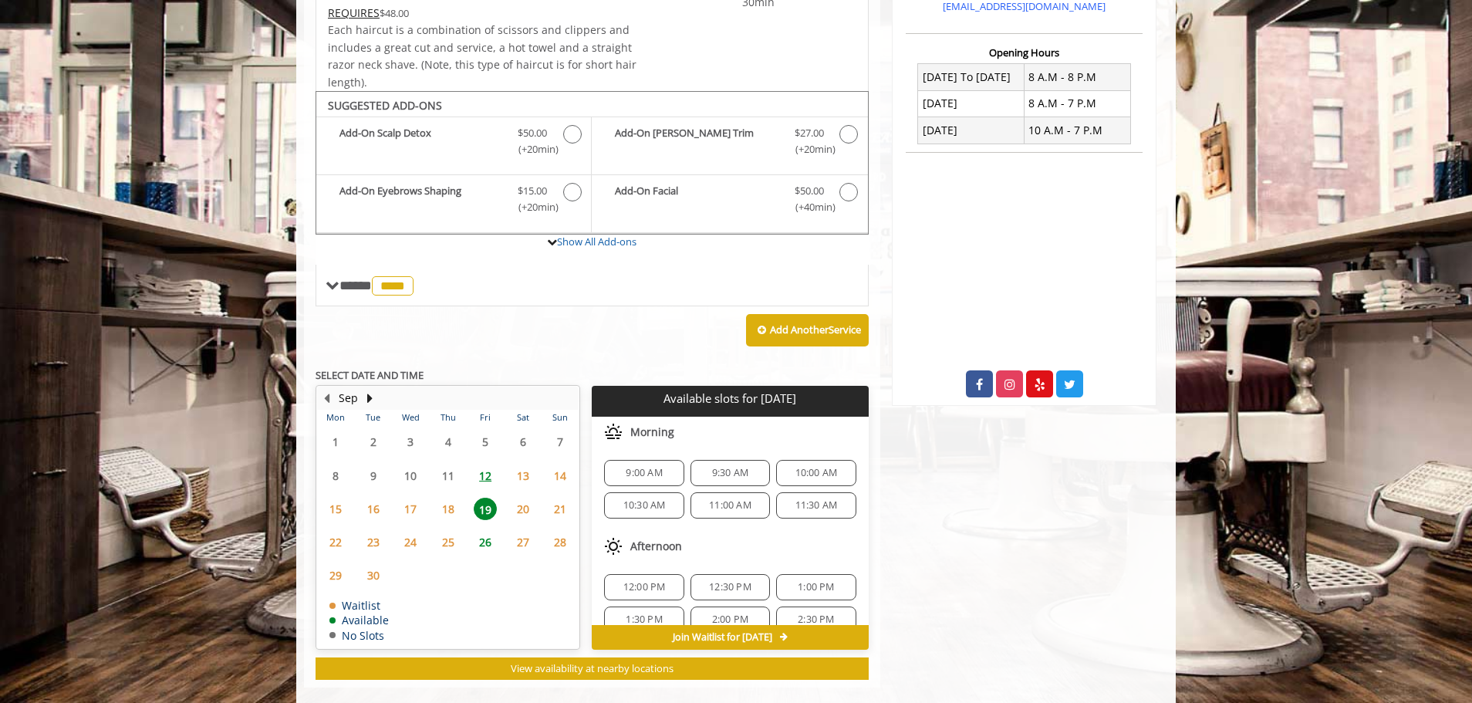
scroll to position [397, 0]
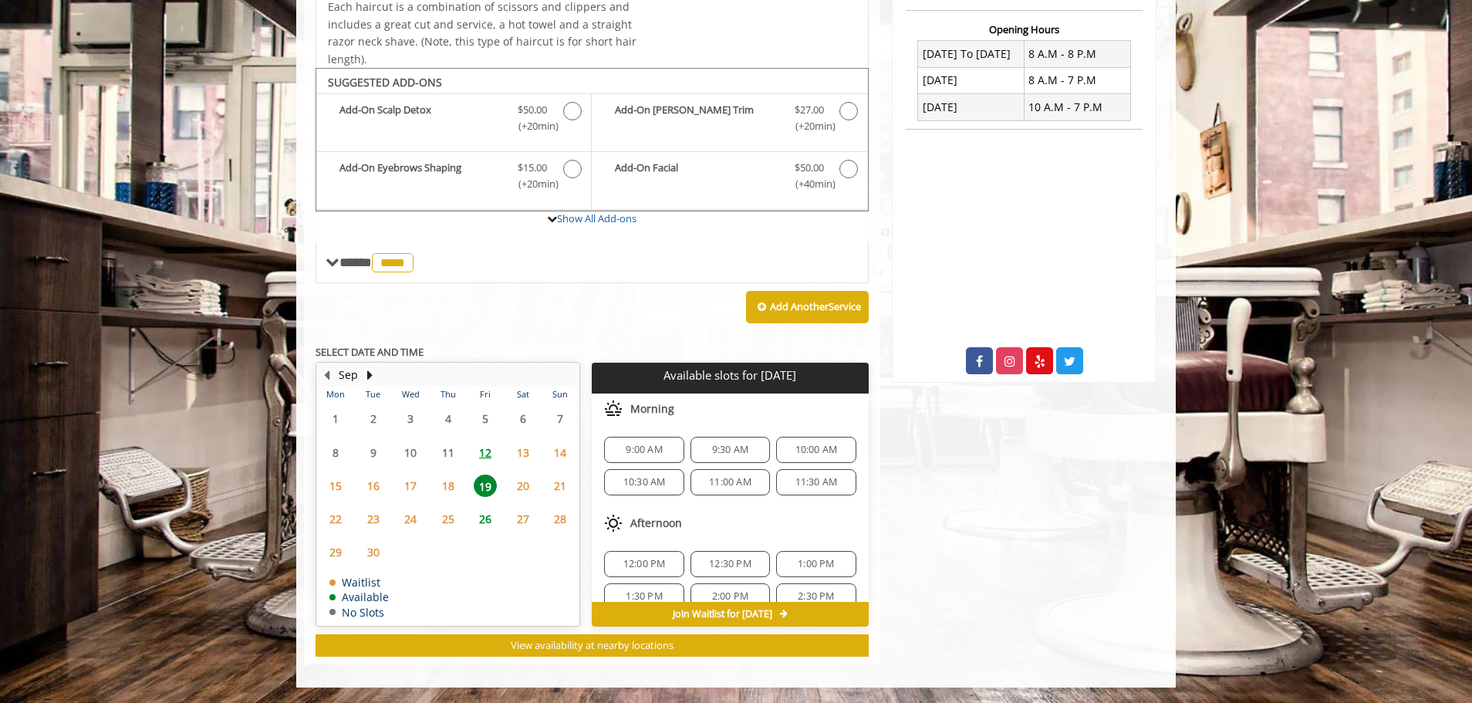
click at [488, 447] on span "12" at bounding box center [485, 452] width 23 height 22
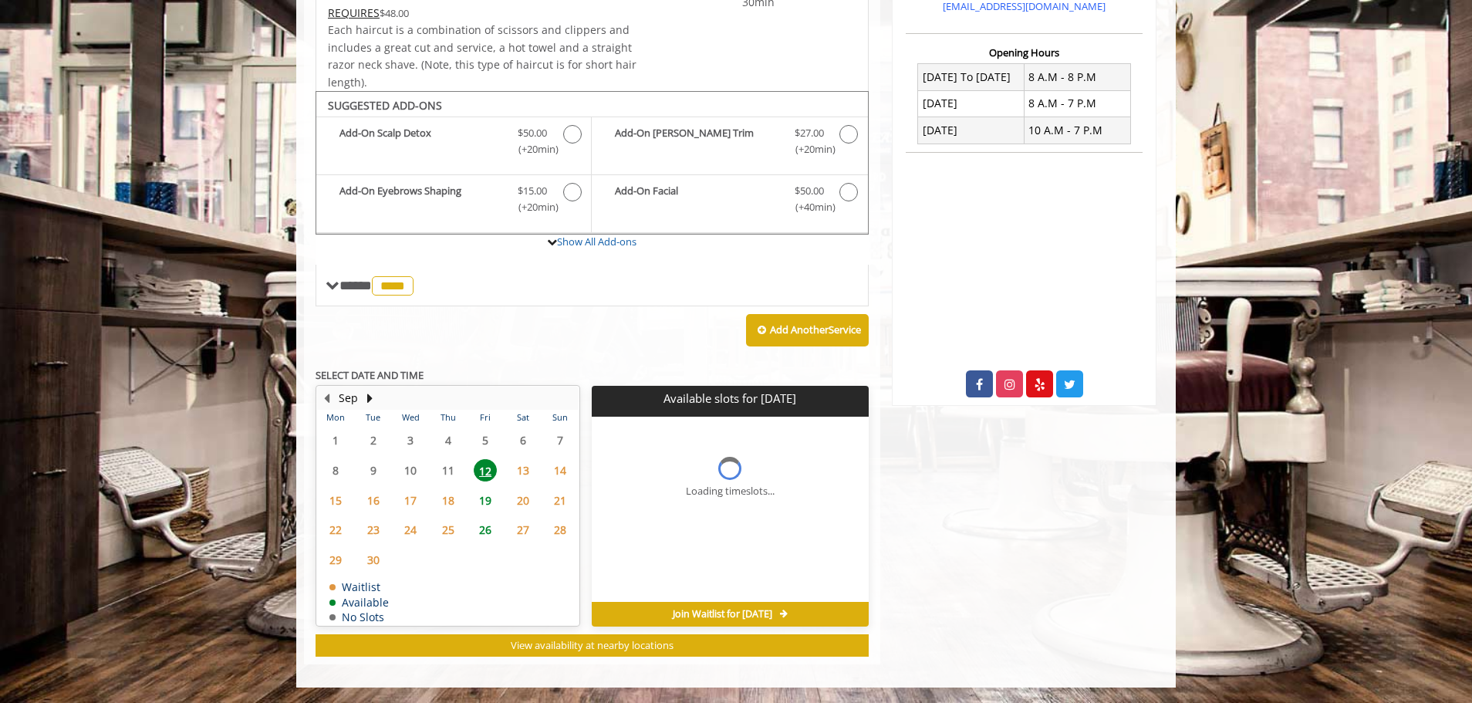
scroll to position [374, 0]
